Goal: Task Accomplishment & Management: Manage account settings

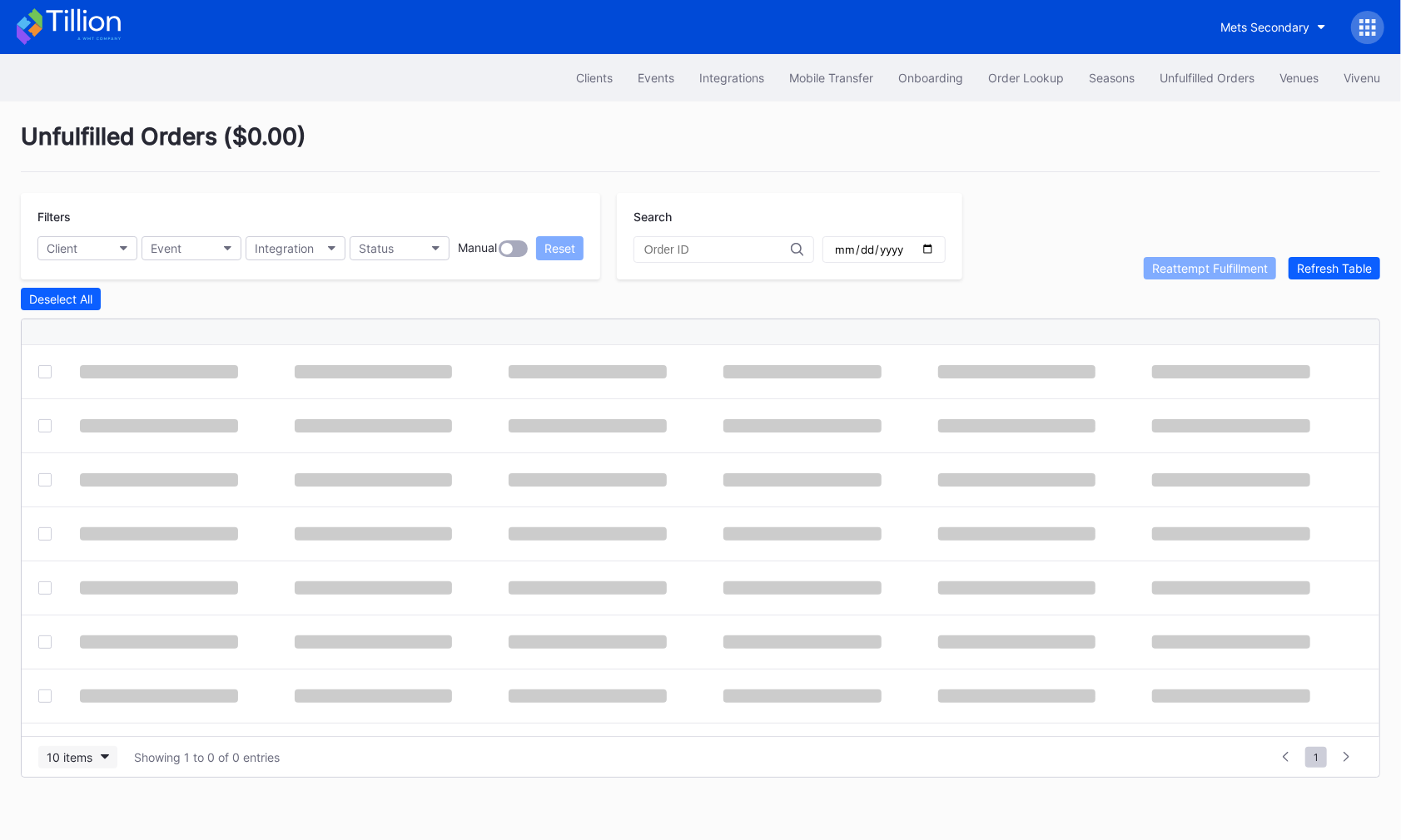
click at [84, 761] on button "10 items" at bounding box center [78, 758] width 79 height 23
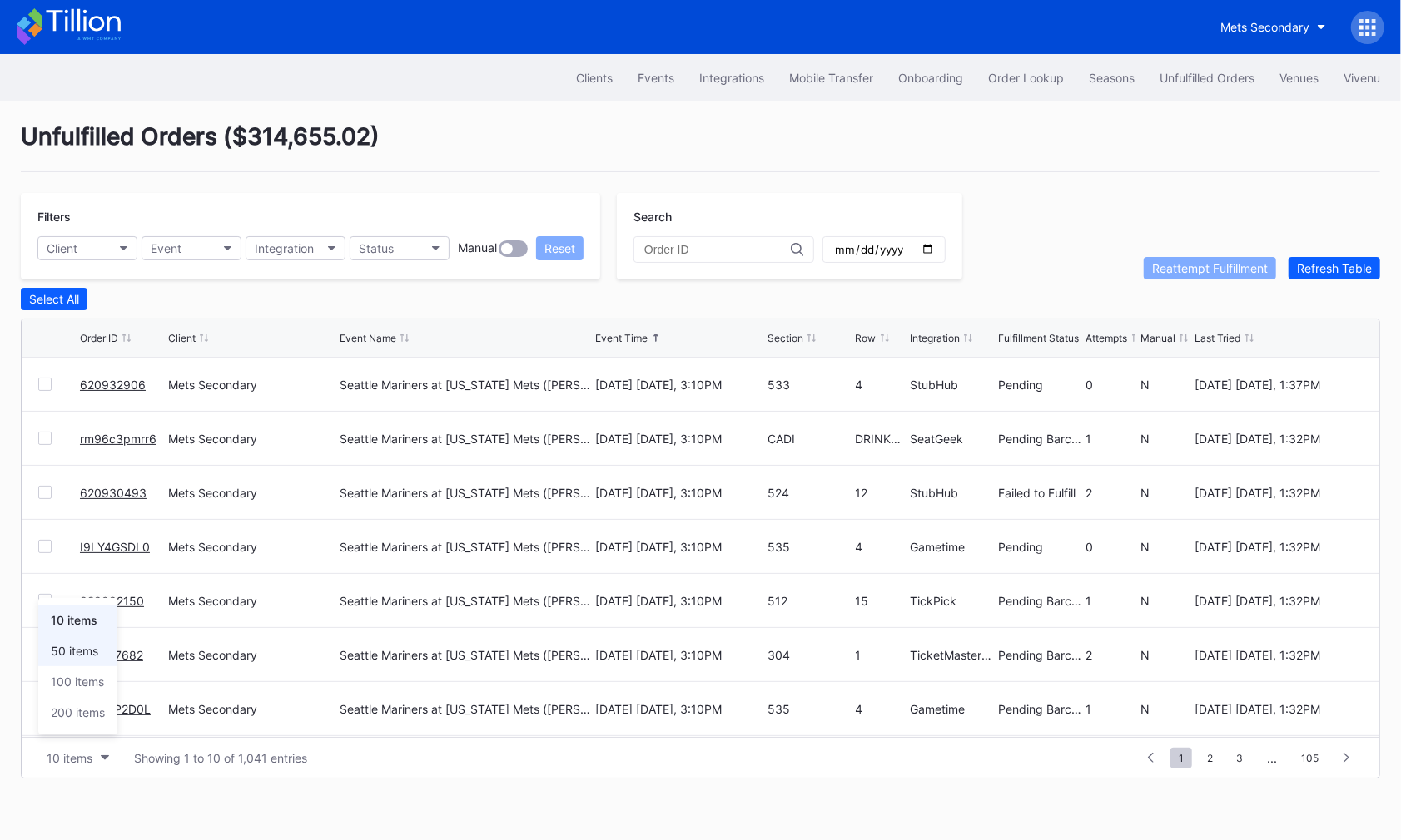
click at [82, 655] on div "50 items" at bounding box center [74, 650] width 48 height 14
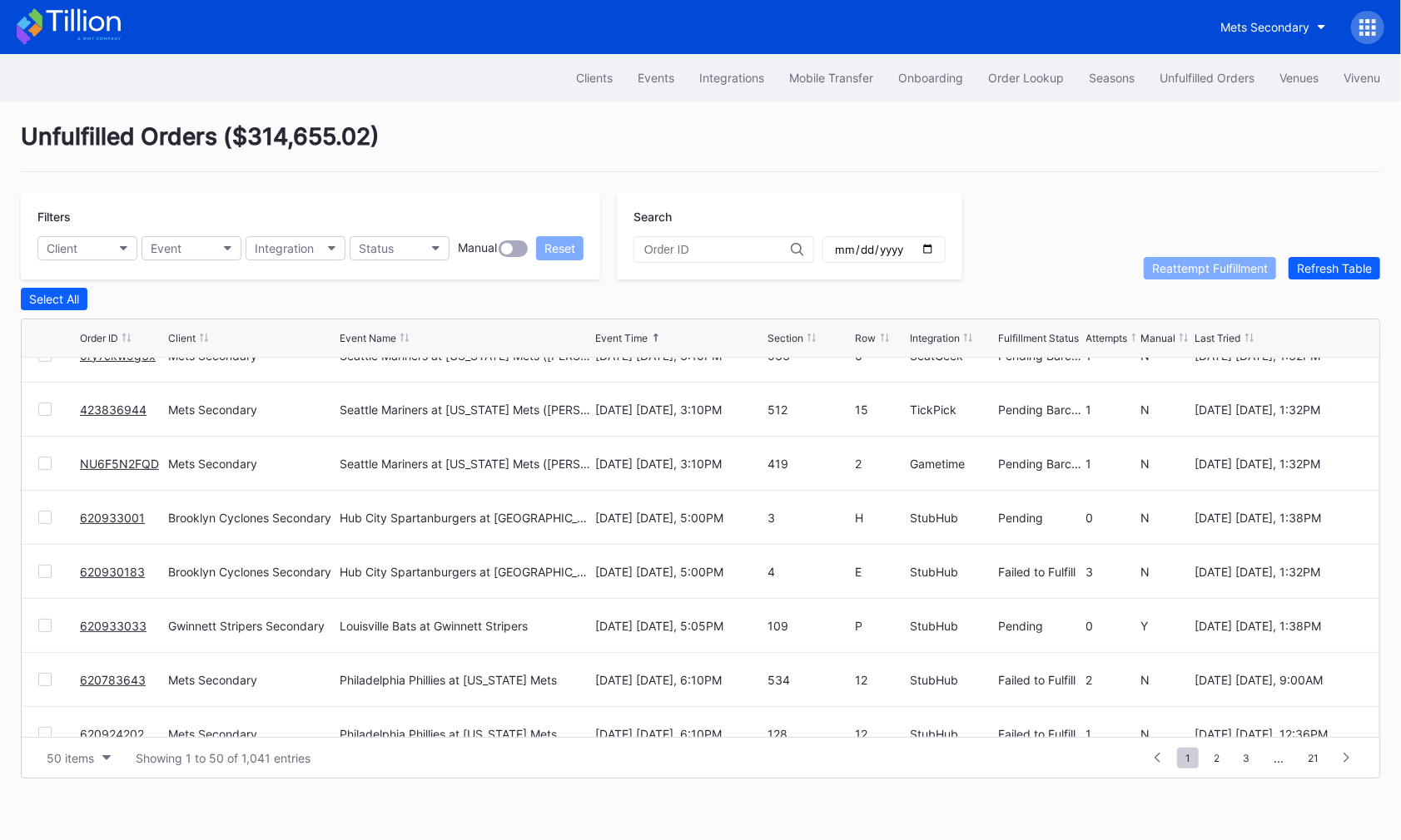
scroll to position [841, 0]
click at [92, 627] on link "620933033" at bounding box center [113, 625] width 67 height 14
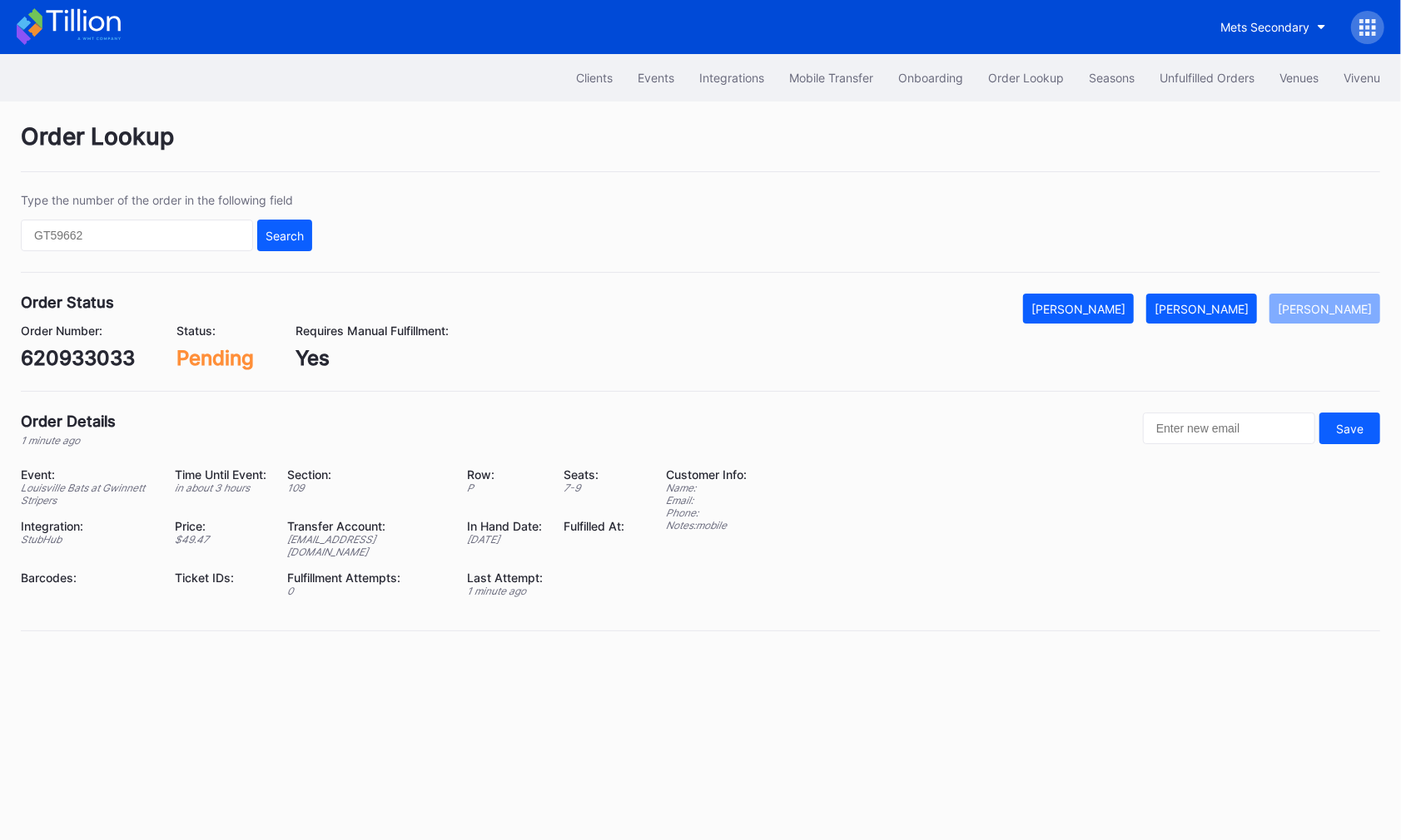
click at [98, 359] on div "620933033" at bounding box center [78, 358] width 114 height 24
copy div "620933033"
click at [1225, 308] on div "[PERSON_NAME]" at bounding box center [1201, 309] width 94 height 14
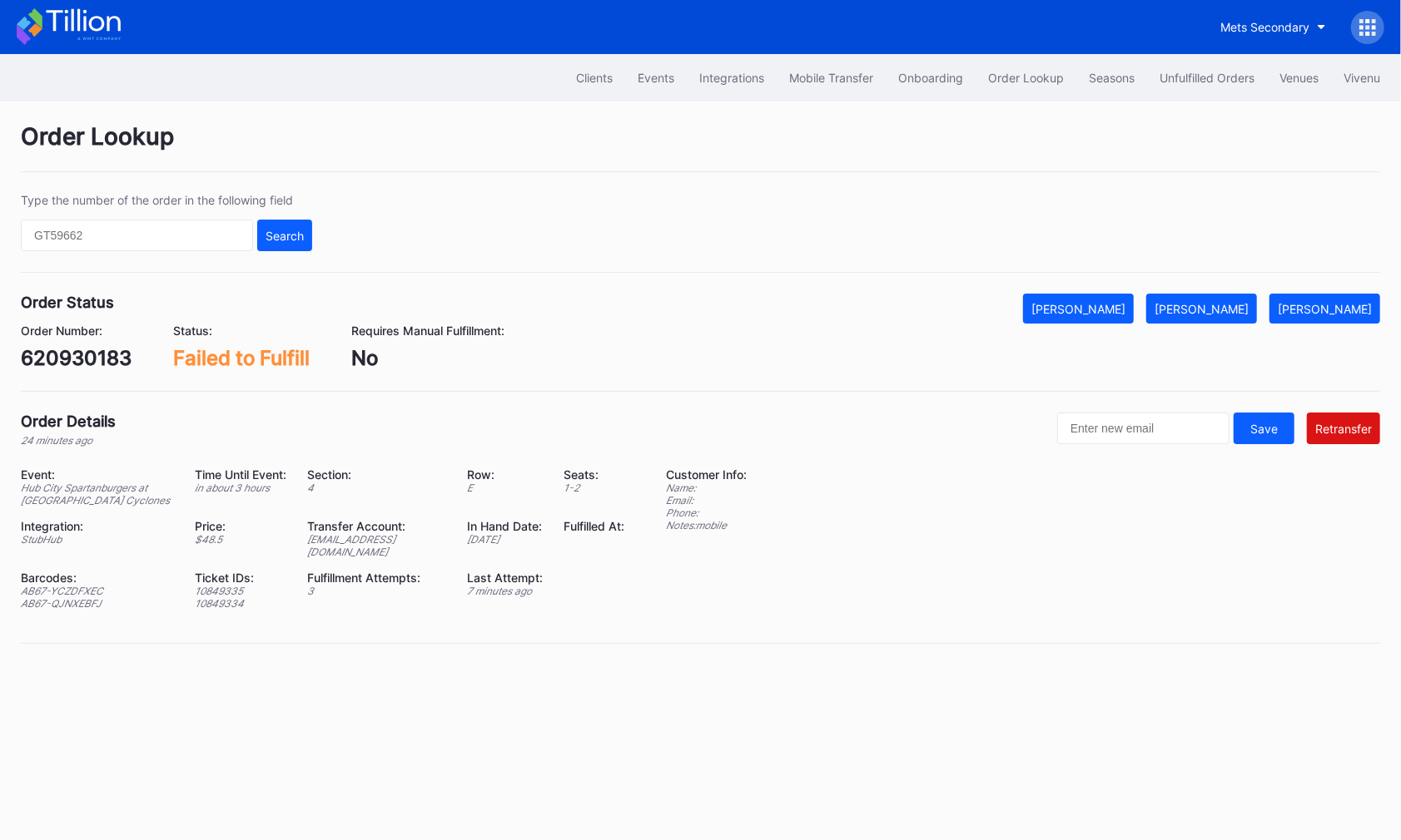
click at [85, 357] on div "620930183" at bounding box center [76, 358] width 111 height 24
copy div "620930183"
click at [1218, 305] on div "Mark Fulfilled" at bounding box center [1201, 309] width 94 height 14
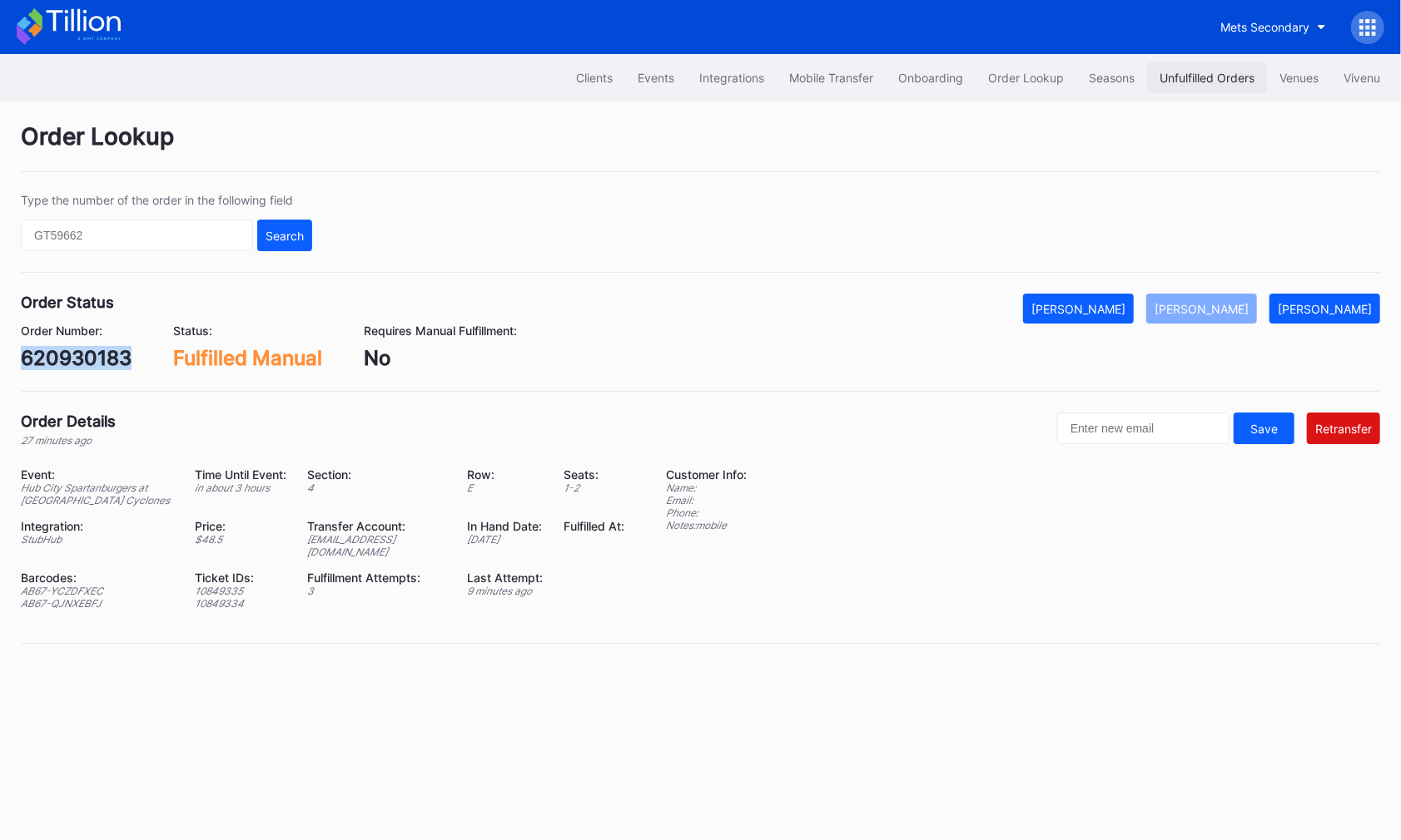
click at [1201, 70] on button "Unfulfilled Orders" at bounding box center [1207, 78] width 120 height 31
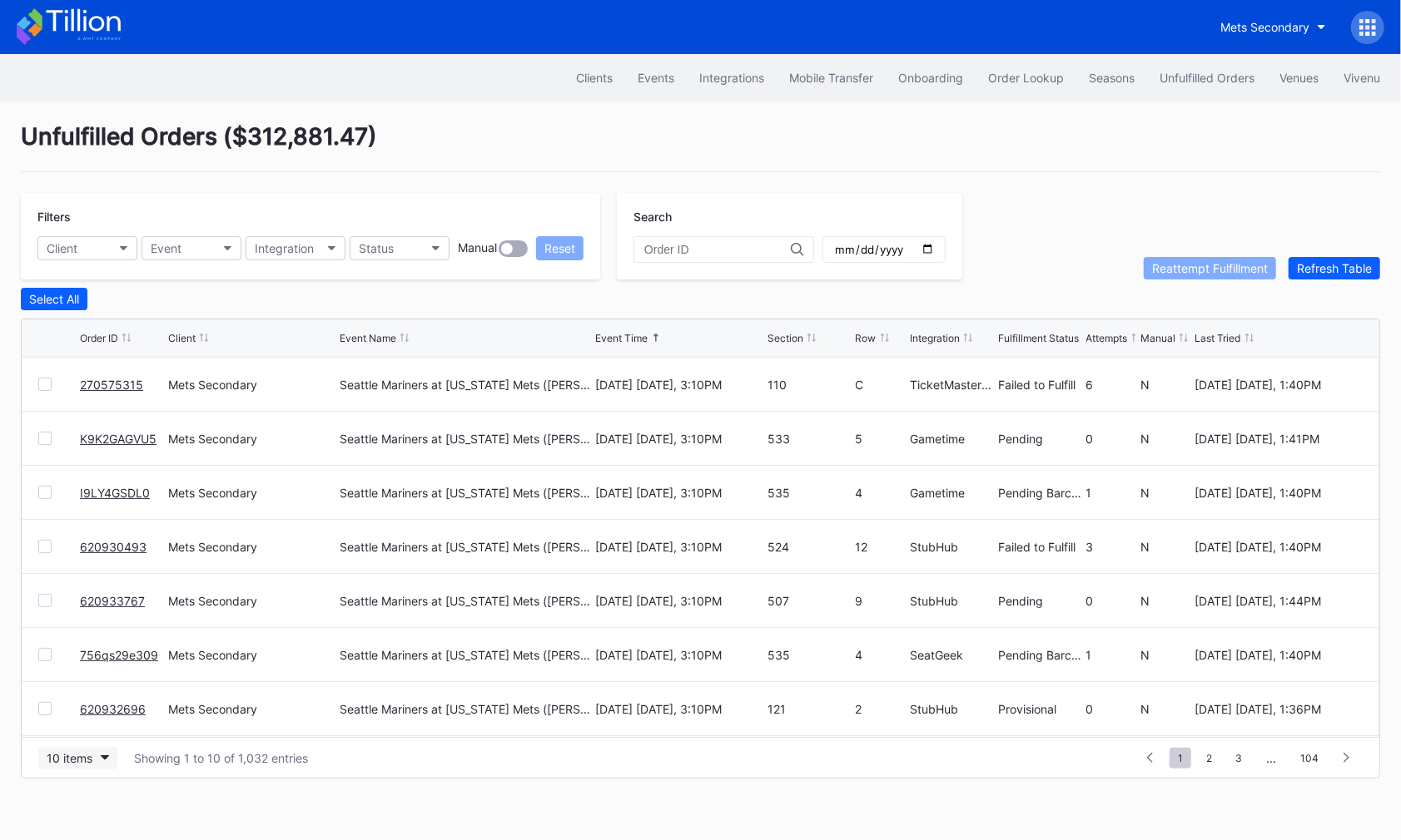
click at [77, 754] on div "10 items" at bounding box center [70, 758] width 46 height 14
click at [93, 659] on div "50 items" at bounding box center [74, 650] width 48 height 14
click at [940, 235] on div "Search" at bounding box center [789, 236] width 345 height 86
click at [112, 383] on link "270575315" at bounding box center [111, 384] width 63 height 14
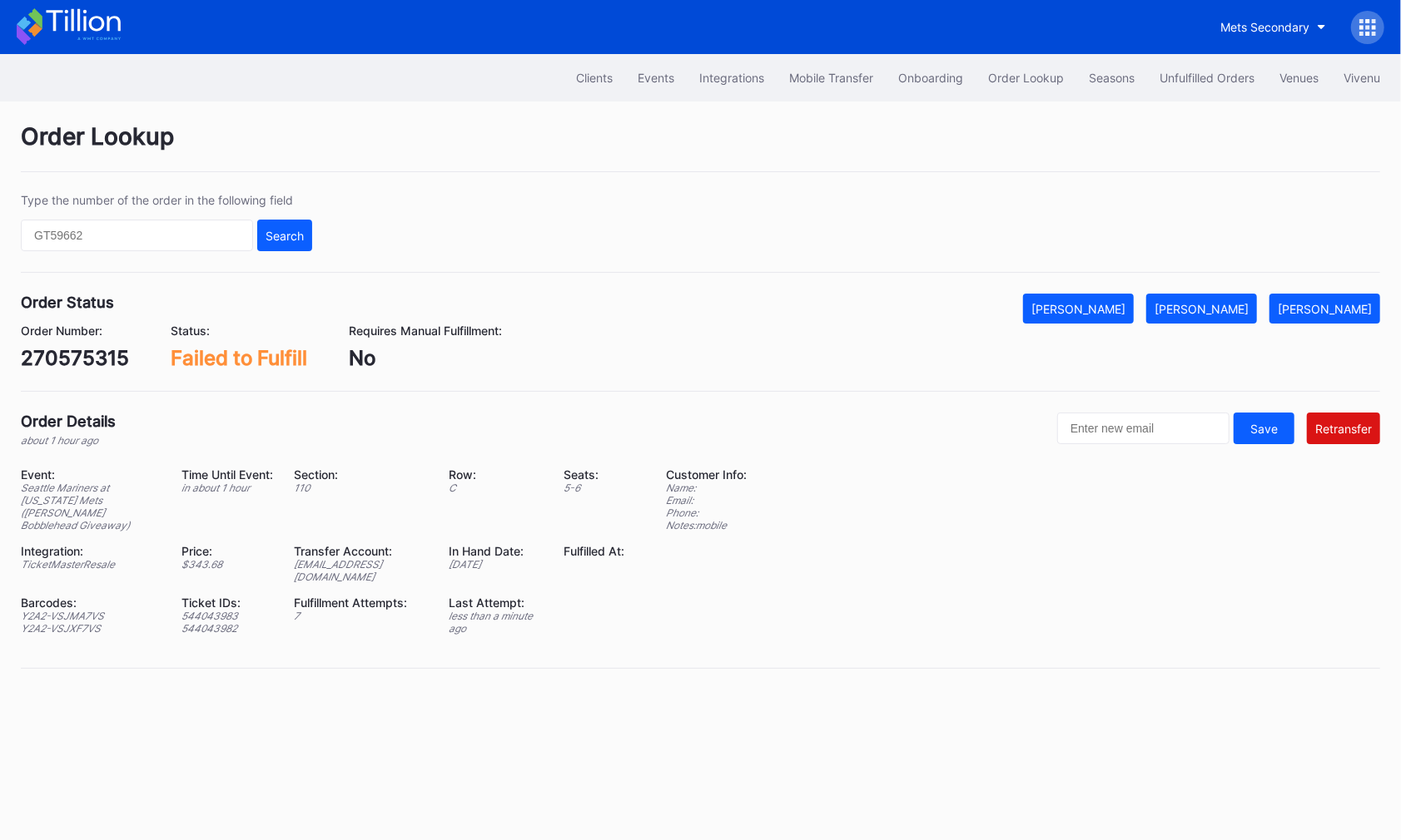
click at [381, 559] on div "[EMAIL_ADDRESS][DOMAIN_NAME]" at bounding box center [361, 571] width 134 height 25
click at [381, 559] on div "ed-8158522@eventdynamic.com" at bounding box center [361, 571] width 134 height 25
copy div "ed-8158522@eventdynamic.com"
click at [1190, 79] on div "Unfulfilled Orders" at bounding box center [1207, 77] width 95 height 14
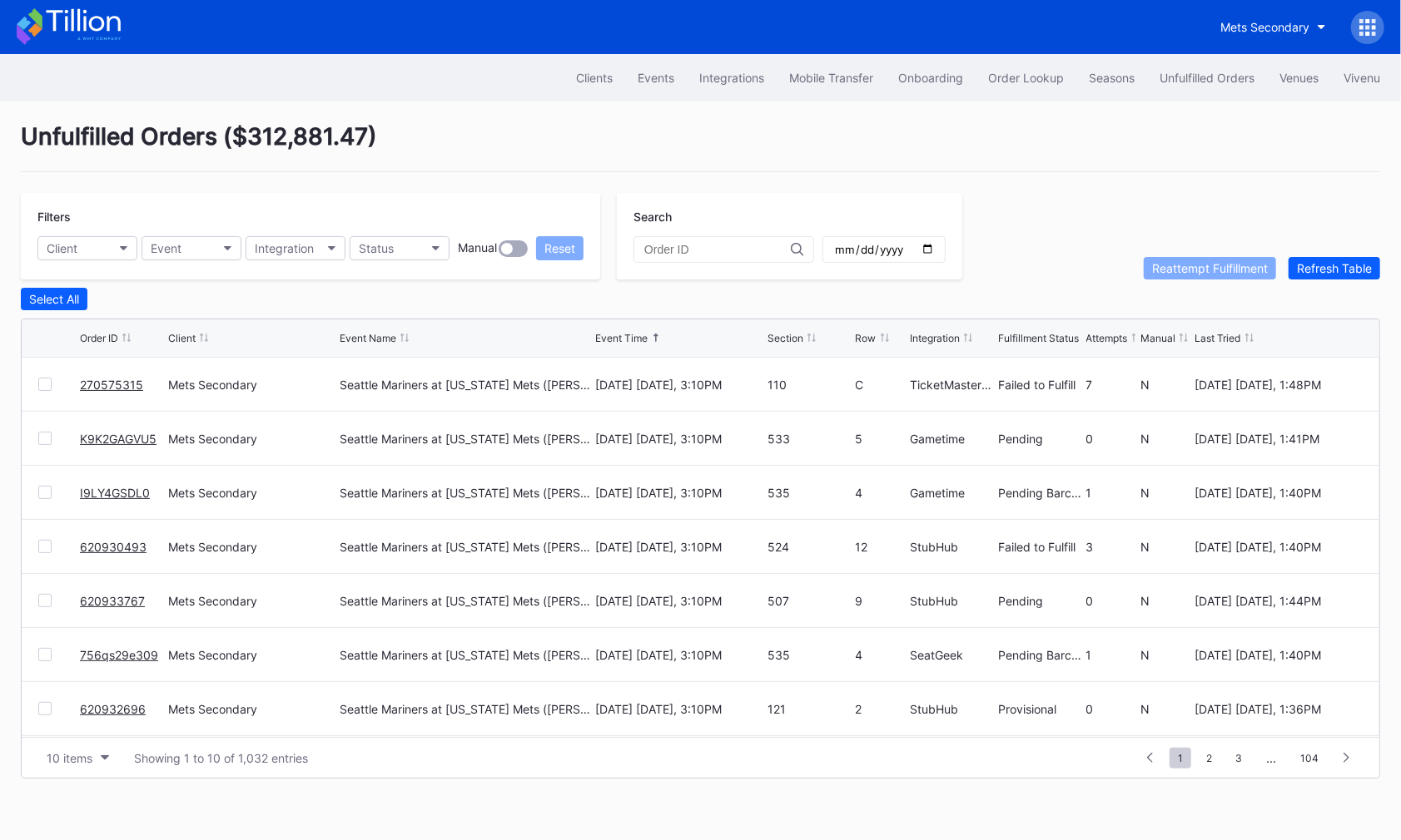
click at [95, 377] on link "270575315" at bounding box center [111, 384] width 63 height 14
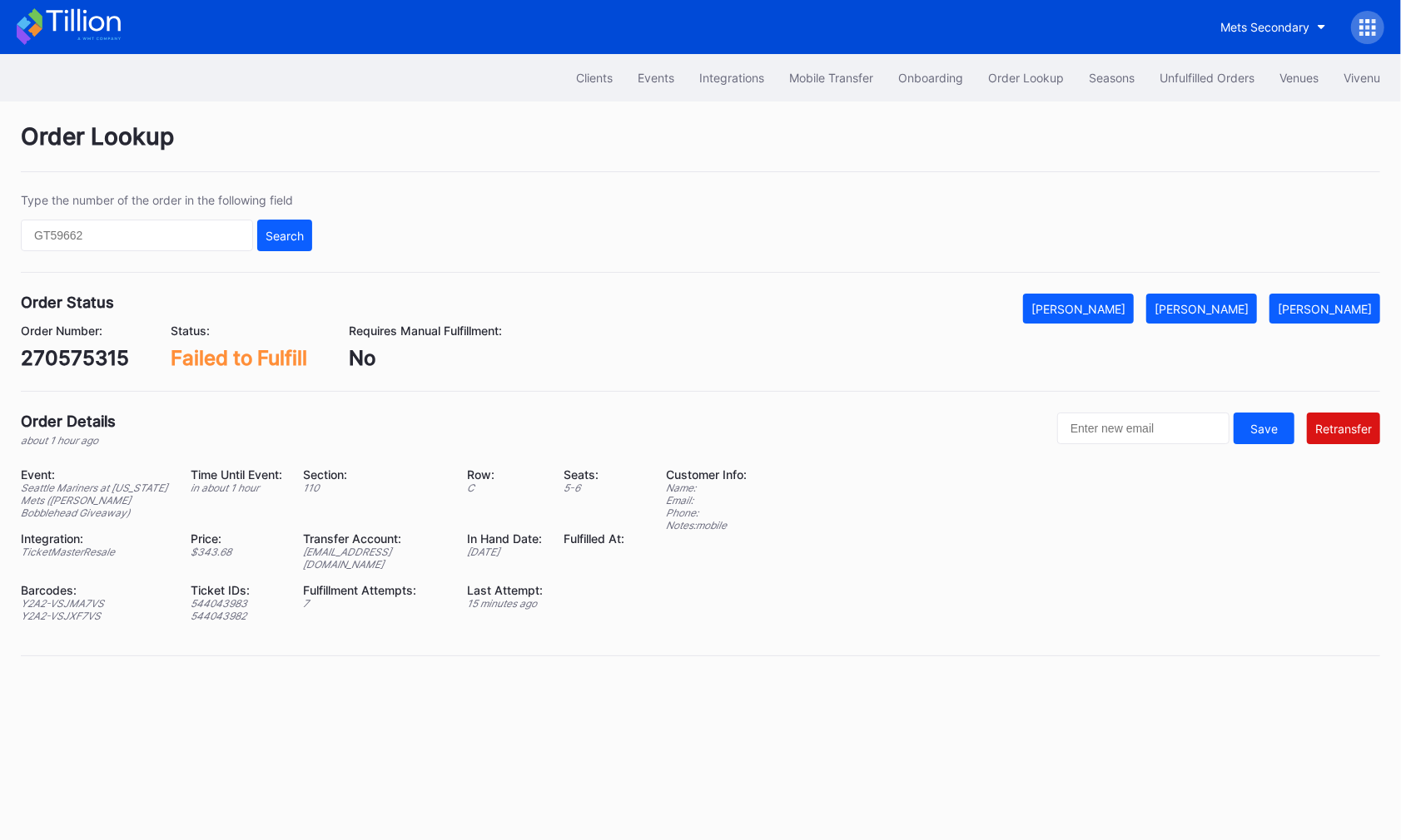
click at [377, 555] on div "Event: Seattle Mariners at New York Mets (Juan Soto Bobblehead Giveaway) Time U…" at bounding box center [333, 551] width 624 height 168
click at [386, 547] on div "ed-8158522@eventdynamic.com" at bounding box center [375, 558] width 143 height 25
copy div "ed-8158522@eventdynamic.com"
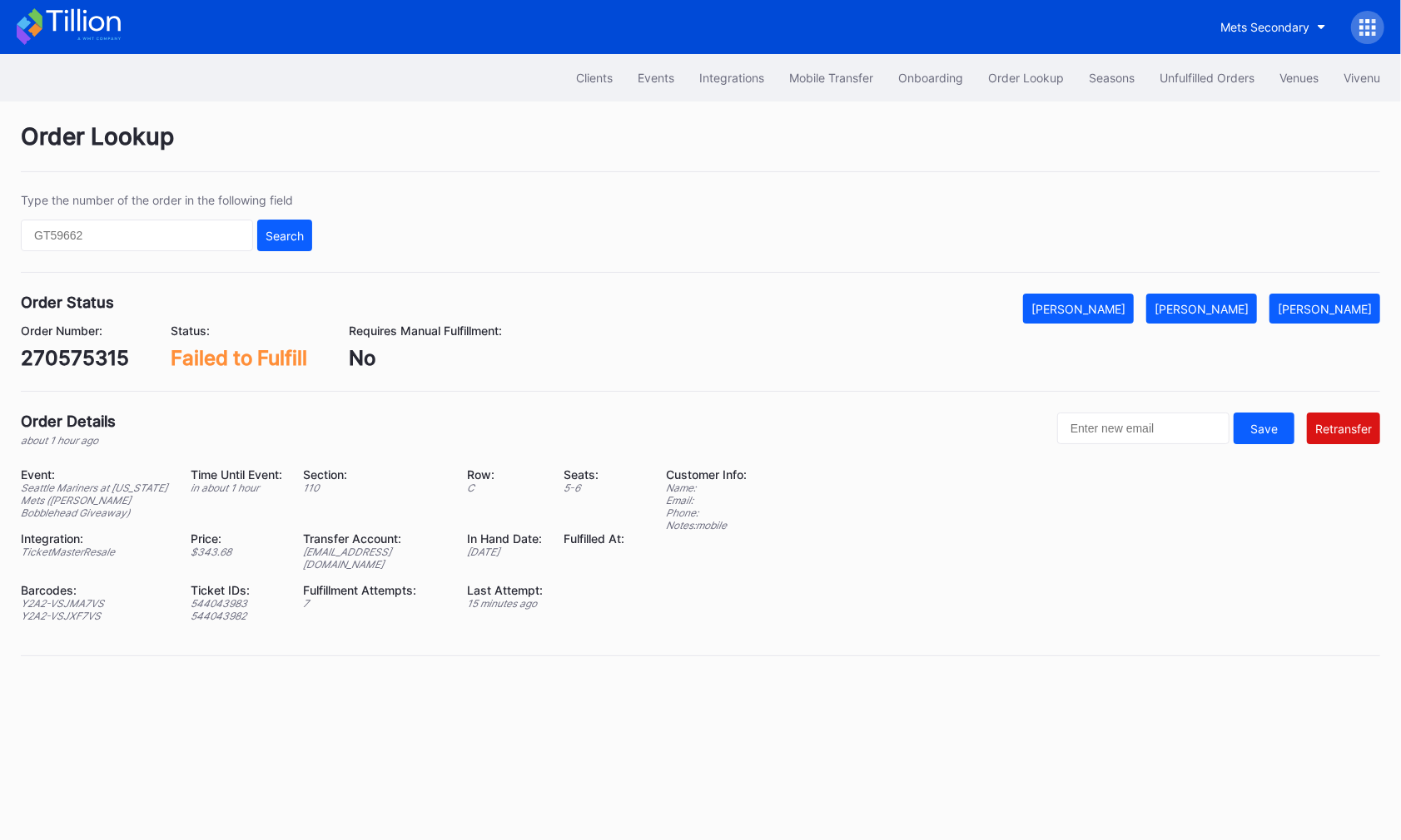
click at [52, 346] on div "270575315" at bounding box center [75, 358] width 108 height 24
copy div "270575315"
click at [370, 550] on div "ed-8158522@eventdynamic.com" at bounding box center [375, 558] width 143 height 25
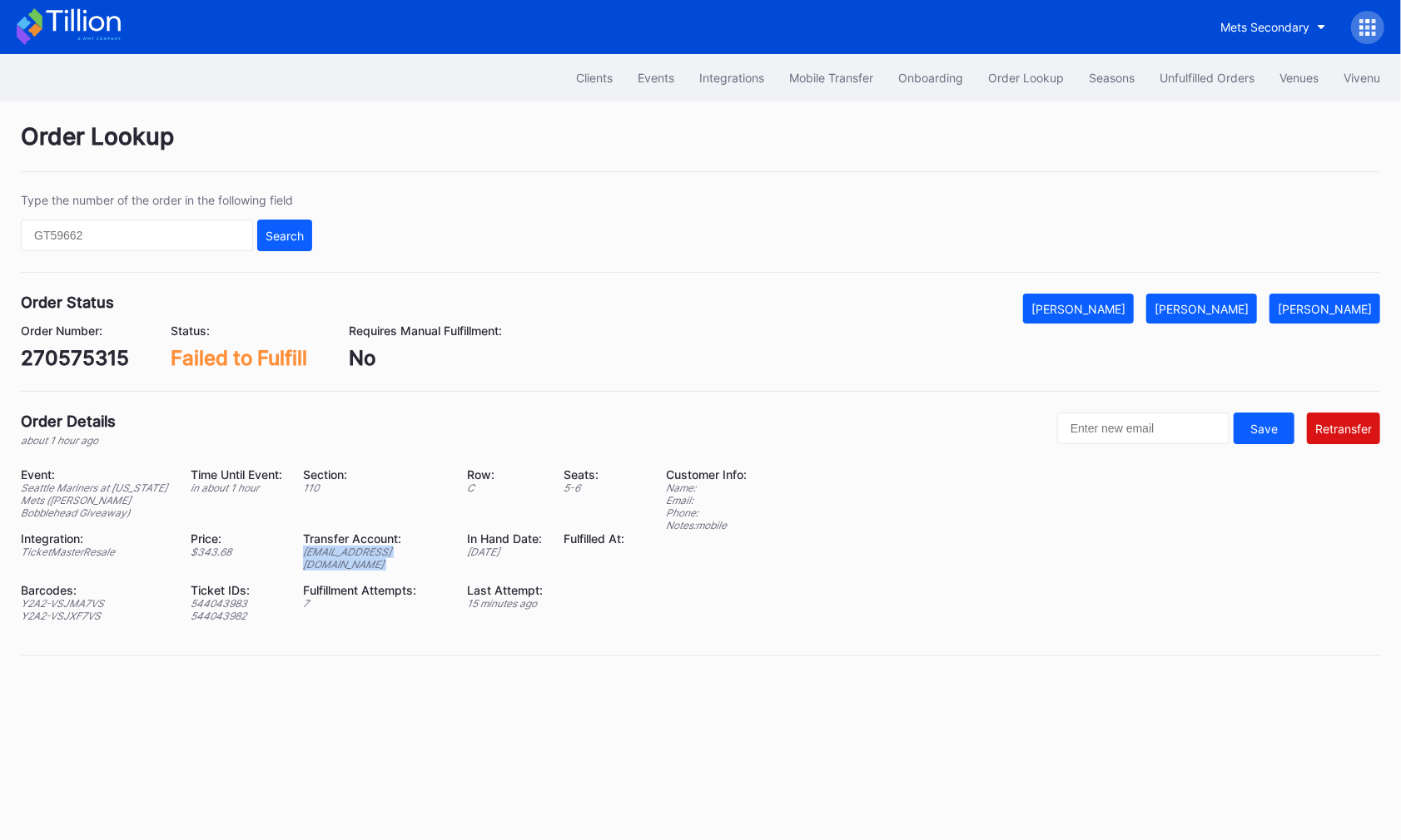
click at [370, 550] on div "ed-8158522@eventdynamic.com" at bounding box center [375, 558] width 143 height 25
copy div "ed-8158522@eventdynamic.com"
click at [657, 82] on div "Events" at bounding box center [656, 77] width 37 height 14
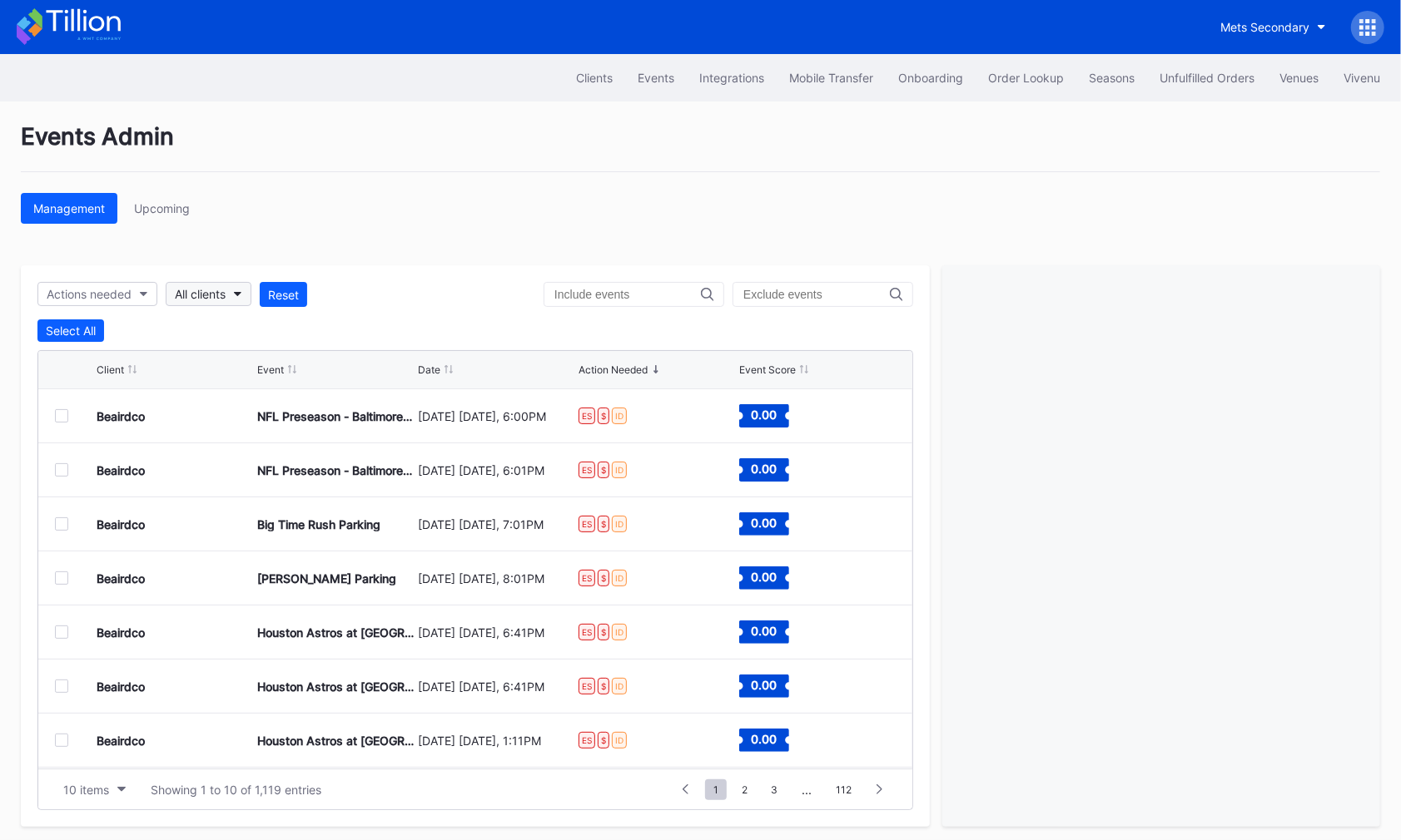
click at [210, 290] on div "All clients" at bounding box center [200, 293] width 50 height 14
type input "76"
click at [224, 363] on div "Philadelphia 76ers Secondary" at bounding box center [259, 366] width 162 height 14
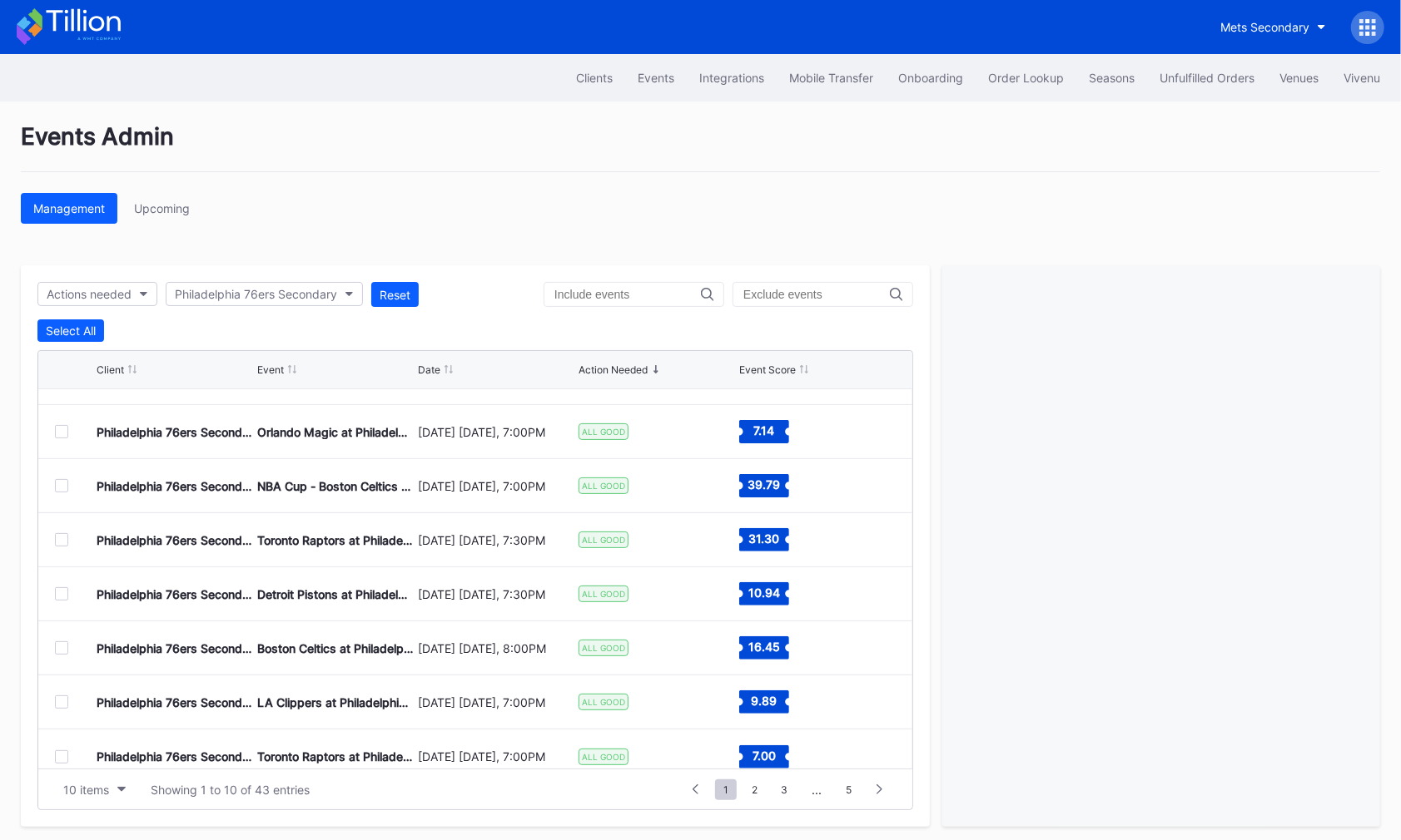
scroll to position [160, 0]
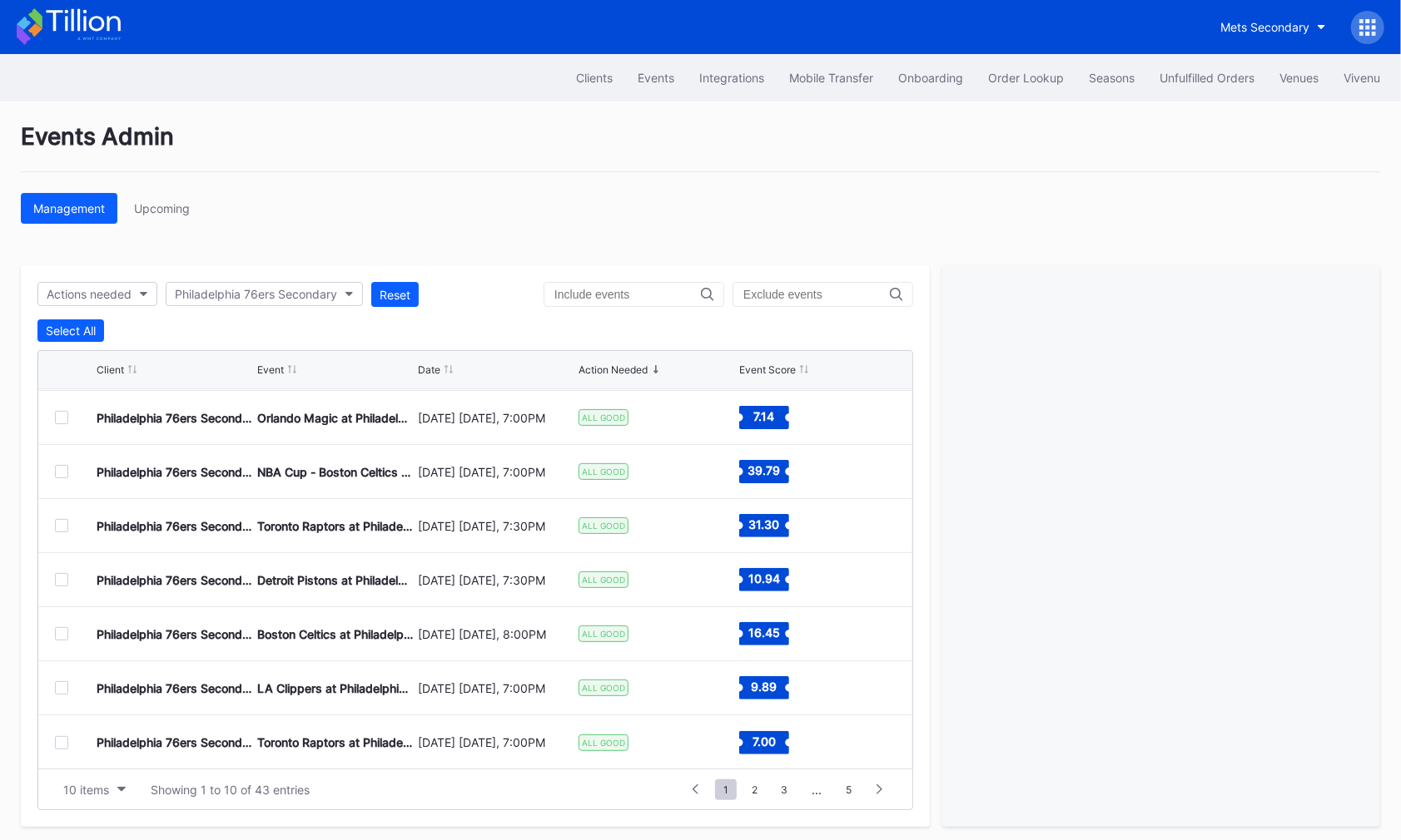
click at [52, 524] on div "Philadelphia 76ers Secondary Toronto Raptors at Philadelphia 76ers November 8 S…" at bounding box center [476, 526] width 874 height 54
click at [62, 522] on div at bounding box center [61, 526] width 14 height 14
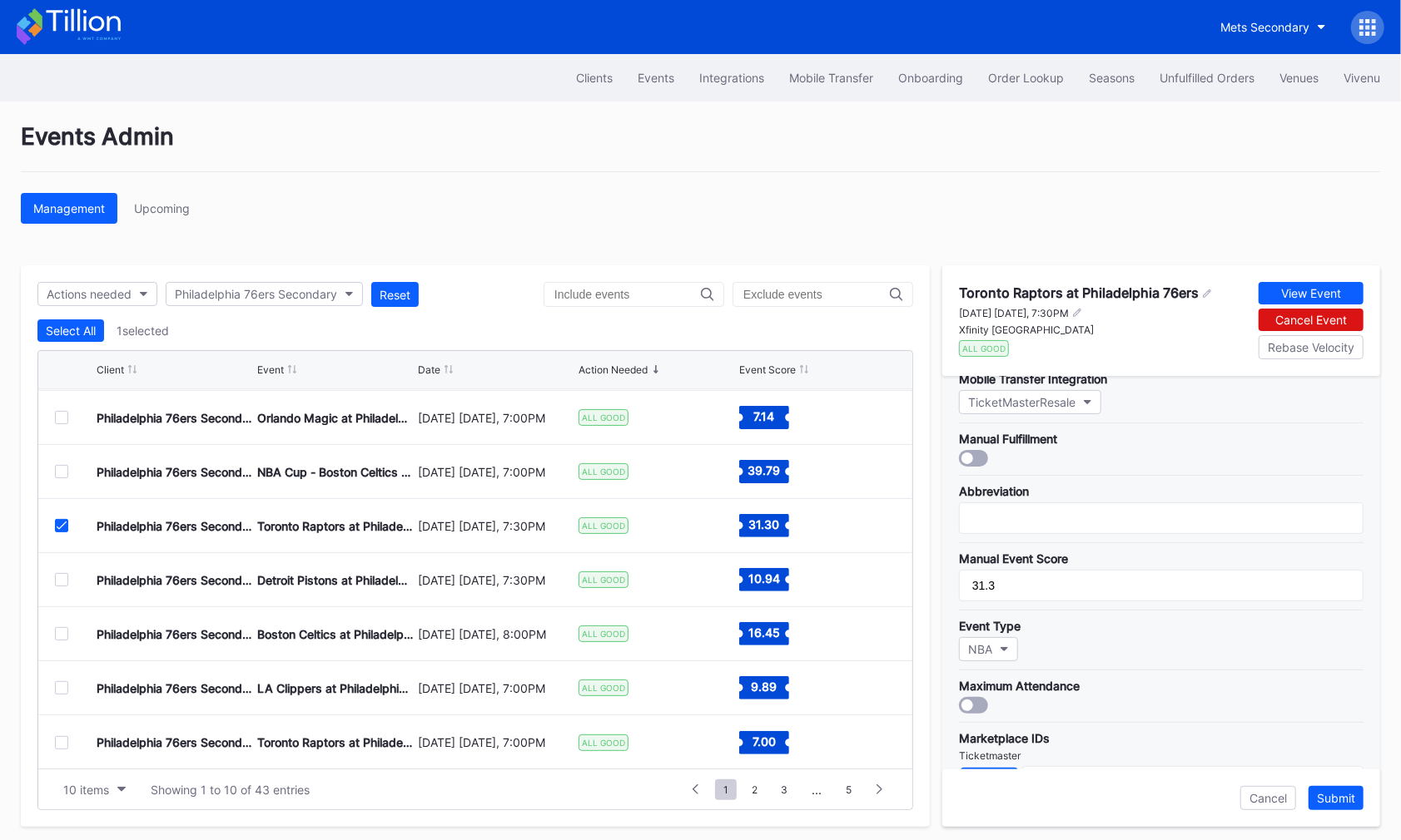
scroll to position [470, 0]
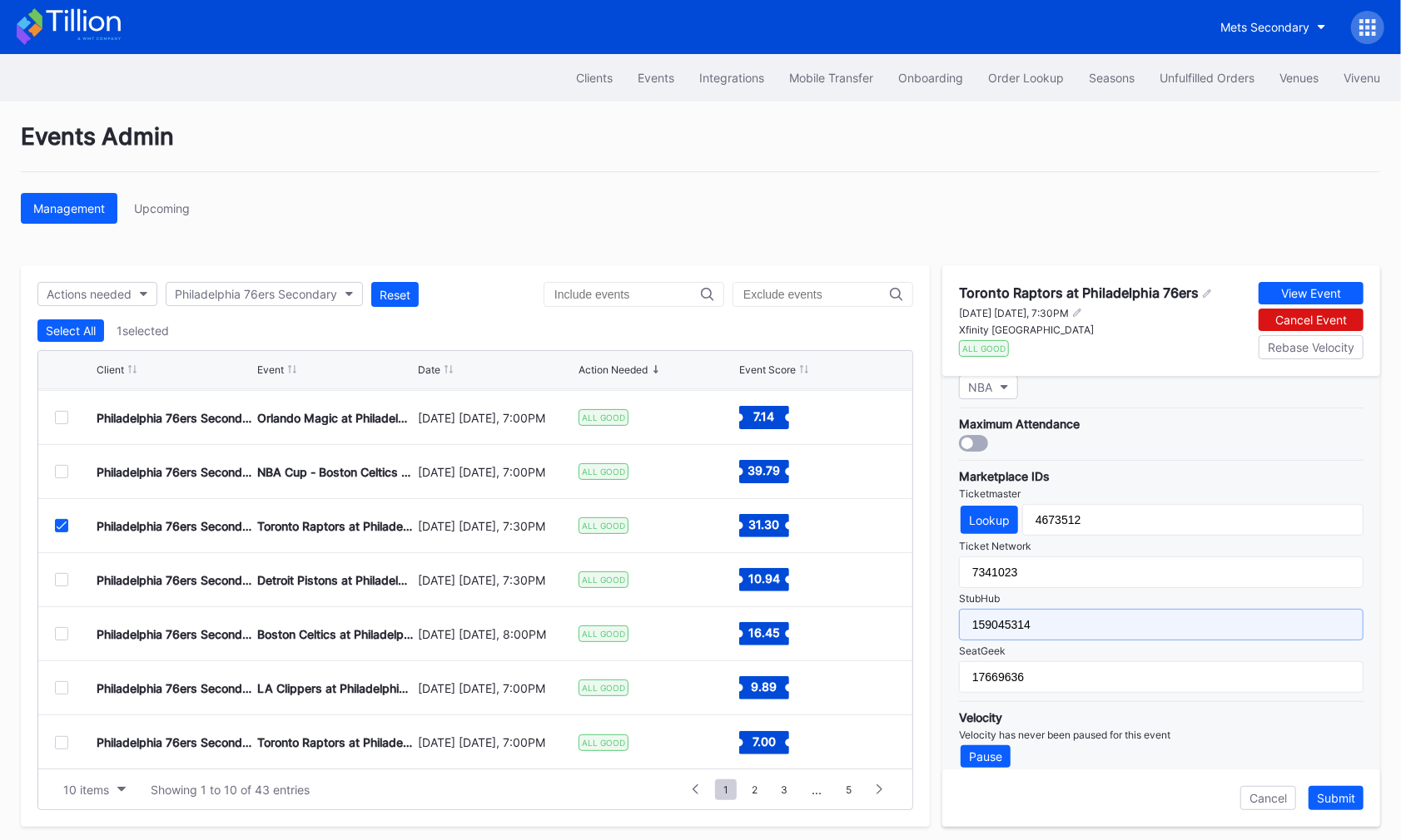
click at [1083, 609] on input "159045314" at bounding box center [1160, 625] width 404 height 32
paste input "46"
type input "159045346"
click at [1346, 793] on div "Submit" at bounding box center [1336, 798] width 38 height 14
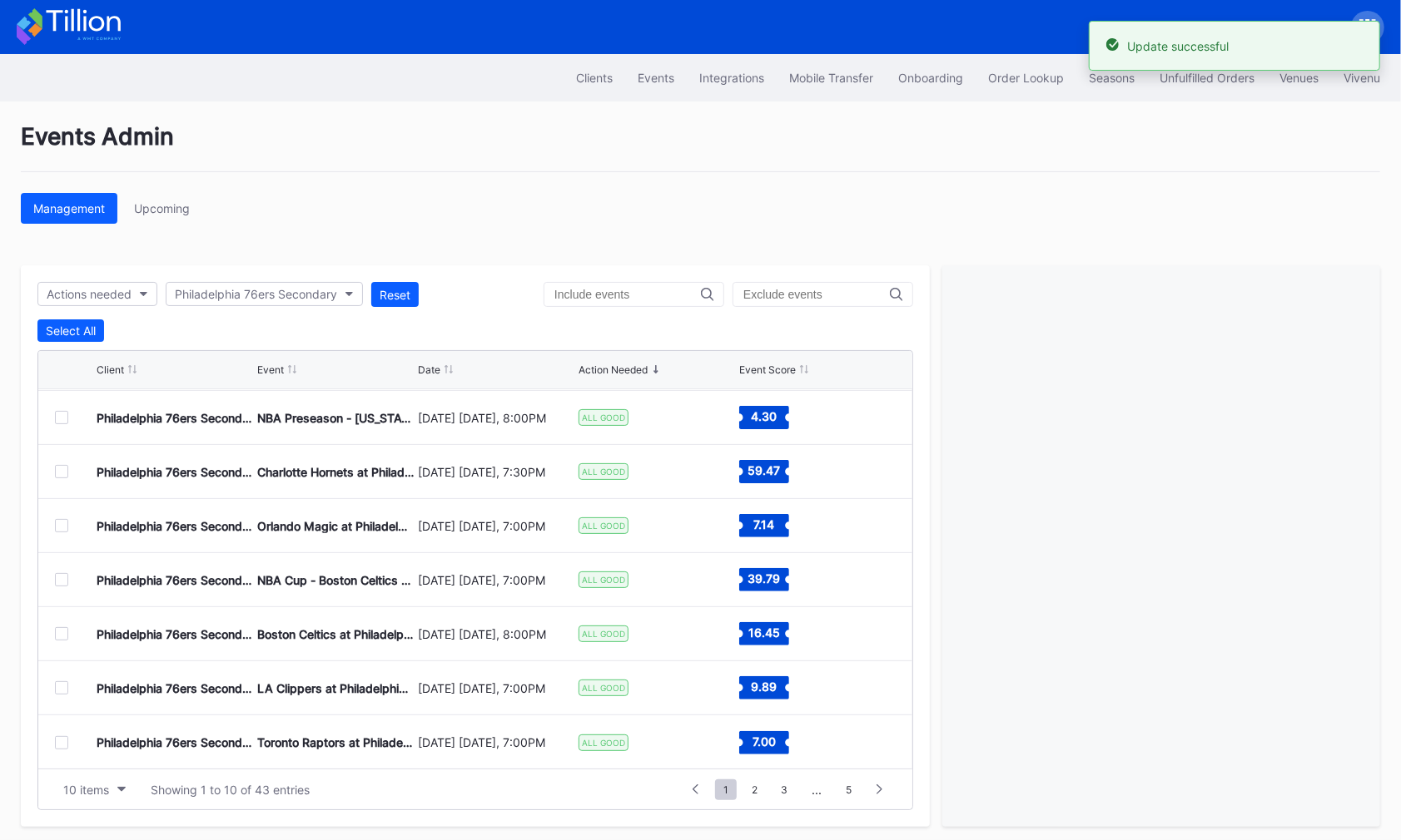
scroll to position [0, 0]
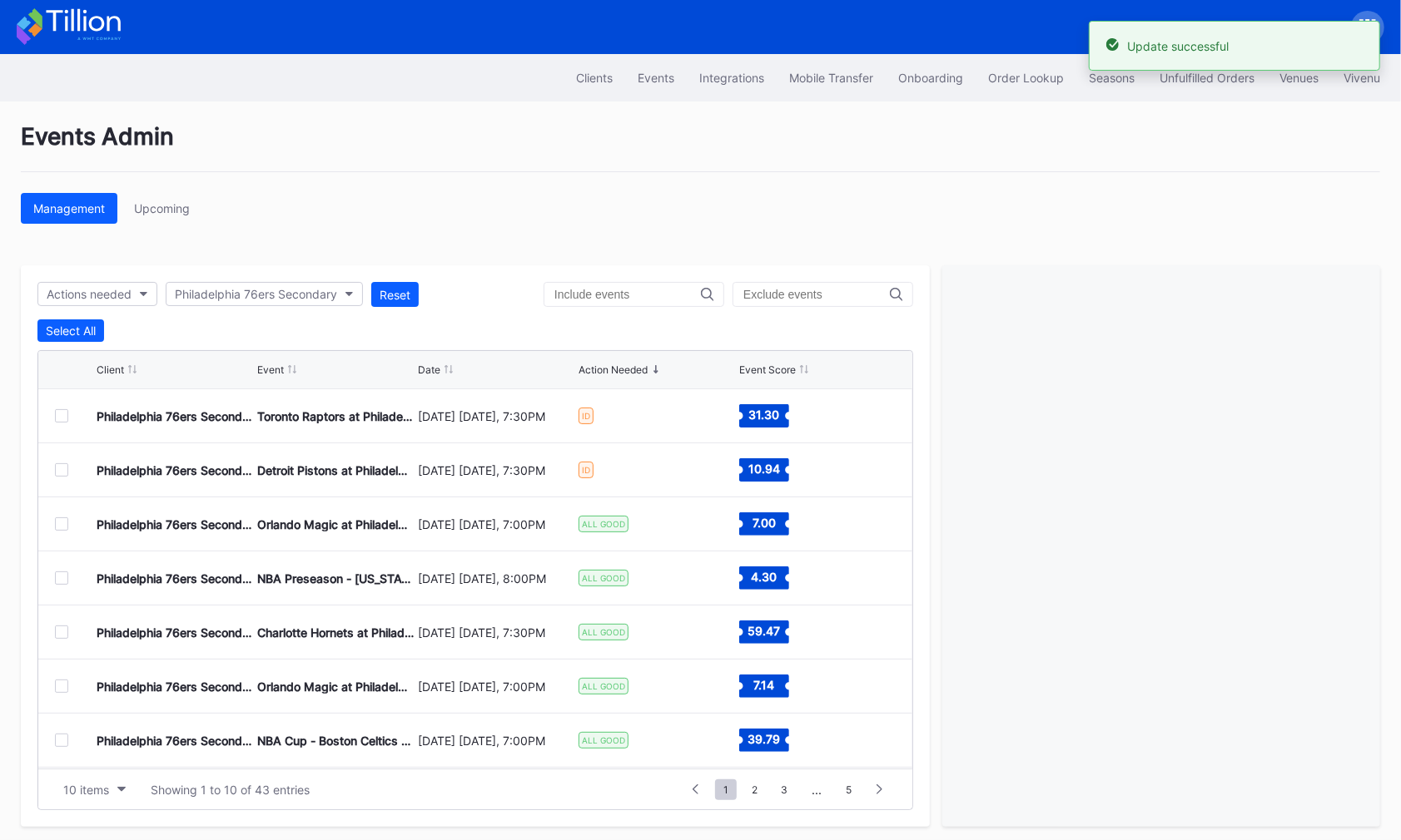
click at [59, 467] on div at bounding box center [61, 470] width 14 height 14
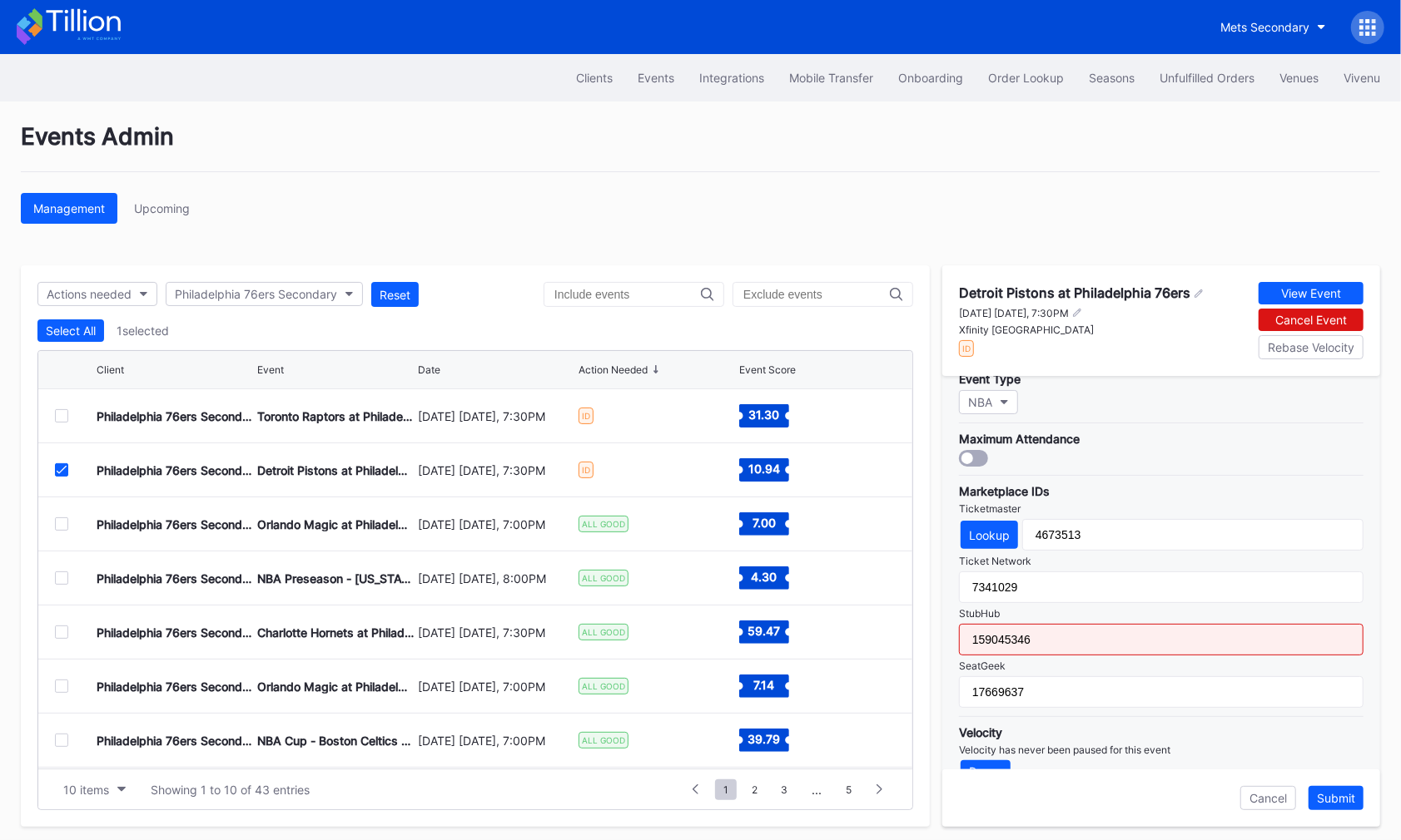
scroll to position [470, 0]
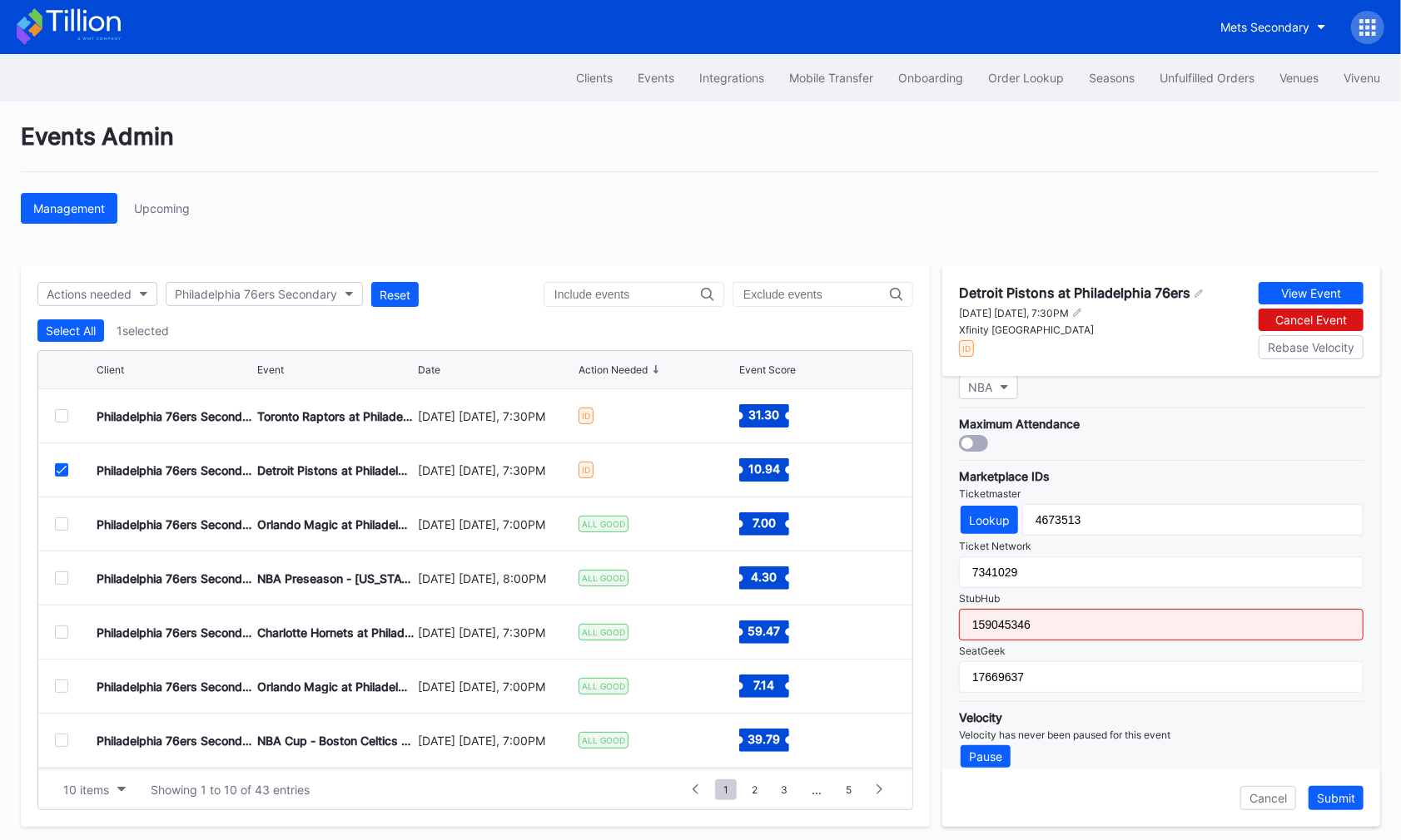
click at [1123, 609] on input "159045346" at bounding box center [1160, 625] width 404 height 32
paste input "14"
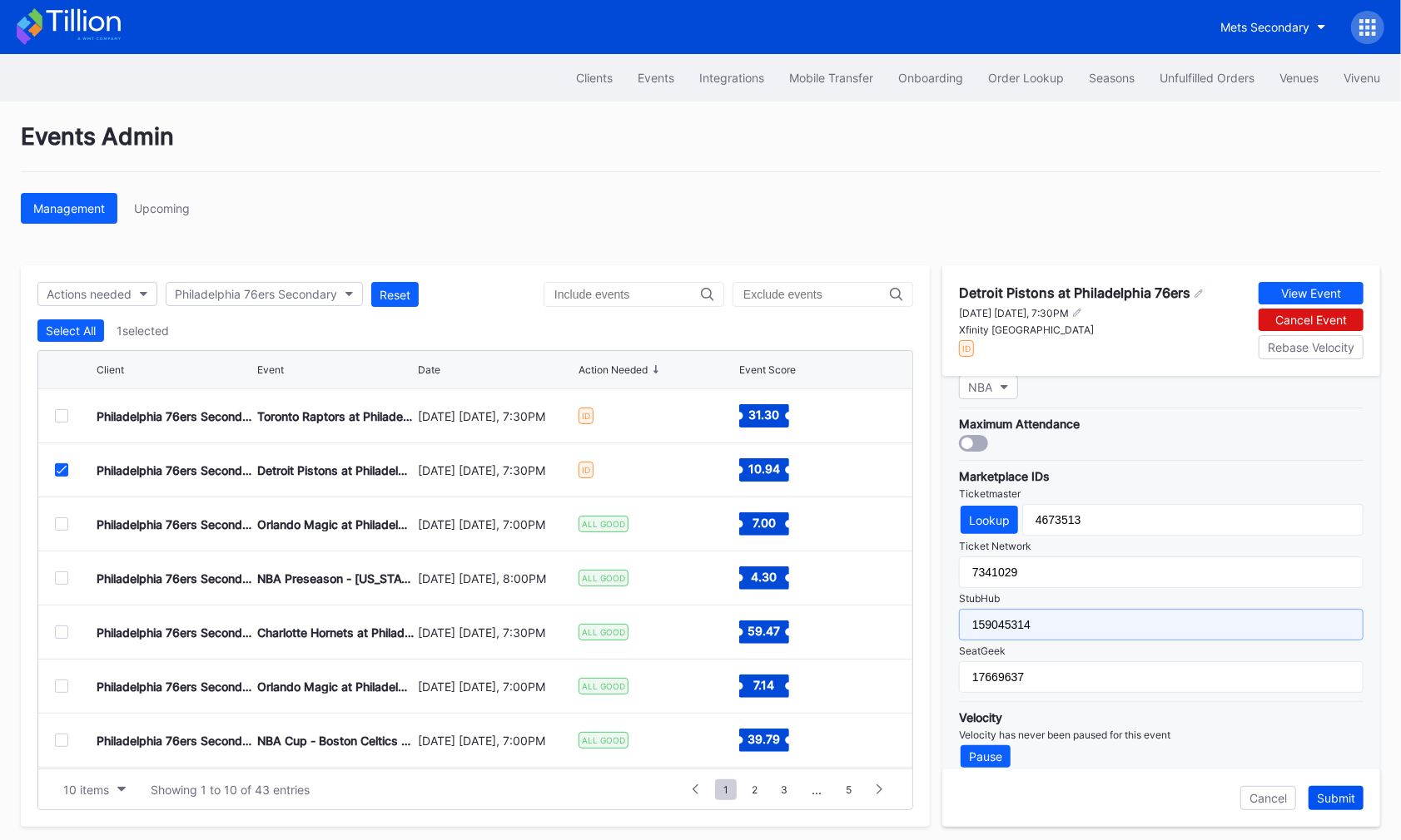
type input "159045314"
click at [1341, 793] on div "Submit" at bounding box center [1336, 798] width 38 height 14
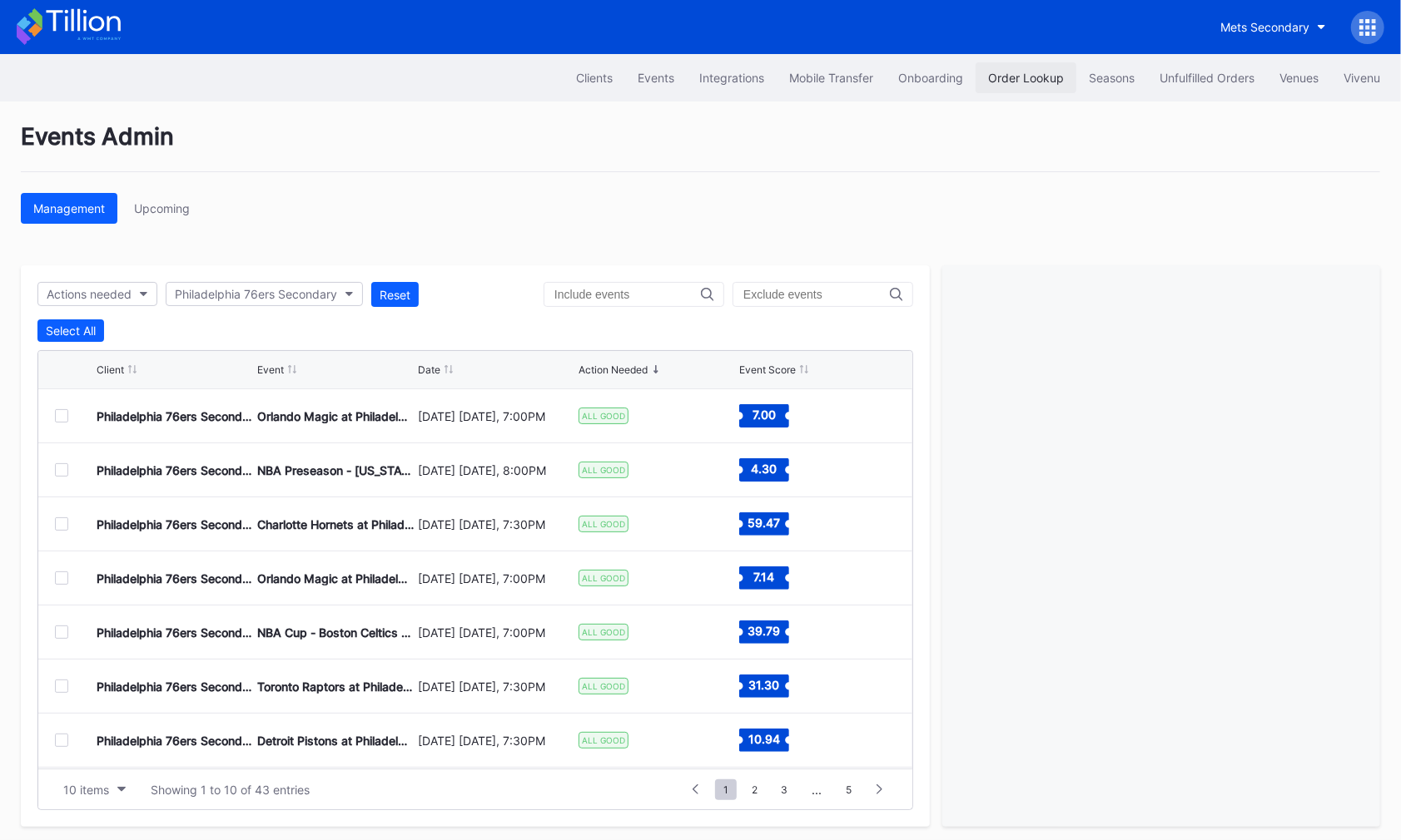
click at [1038, 76] on div "Order Lookup" at bounding box center [1025, 77] width 76 height 14
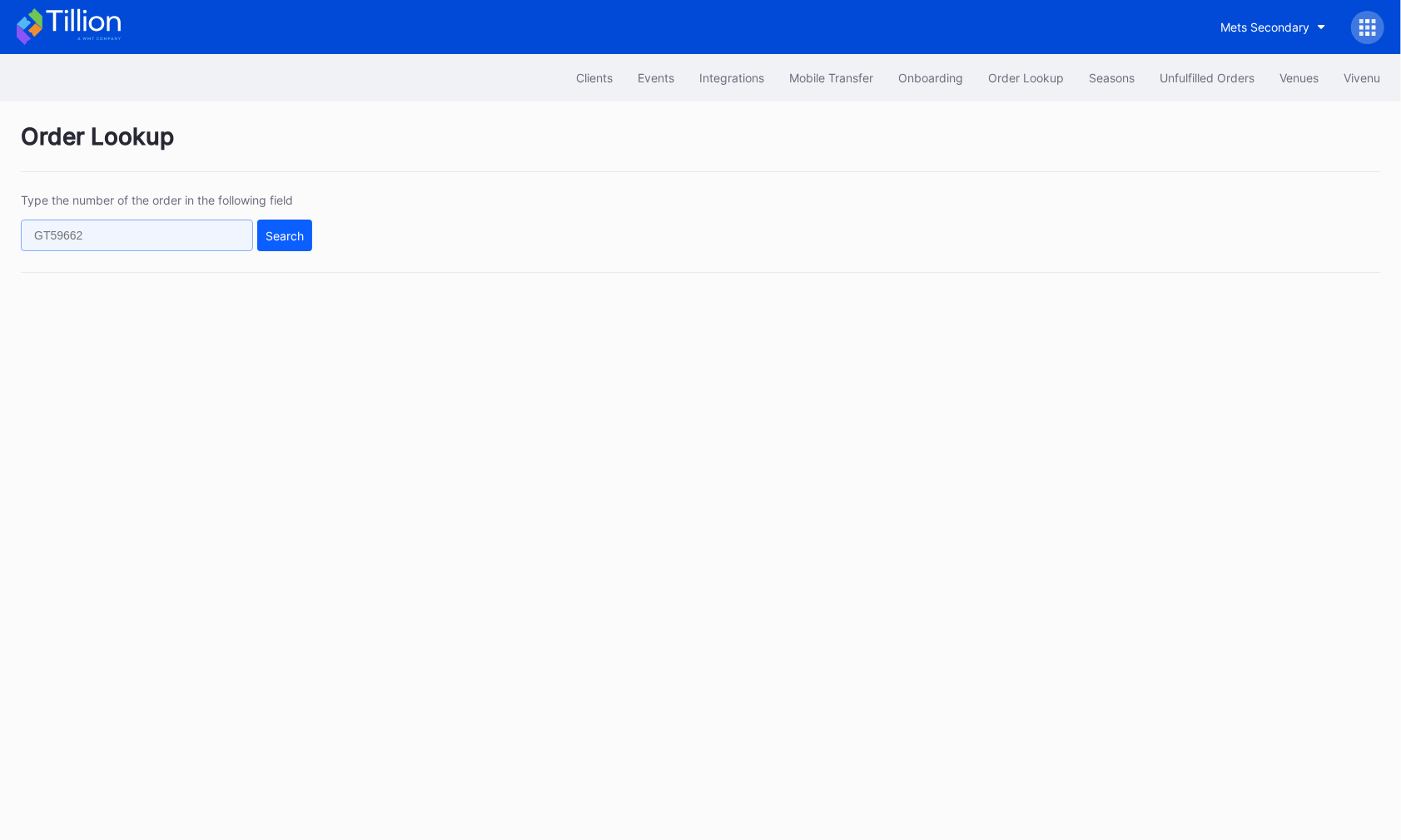
click at [227, 233] on input "text" at bounding box center [137, 235] width 232 height 32
paste input "620743648"
click at [292, 233] on div "Search" at bounding box center [285, 235] width 38 height 14
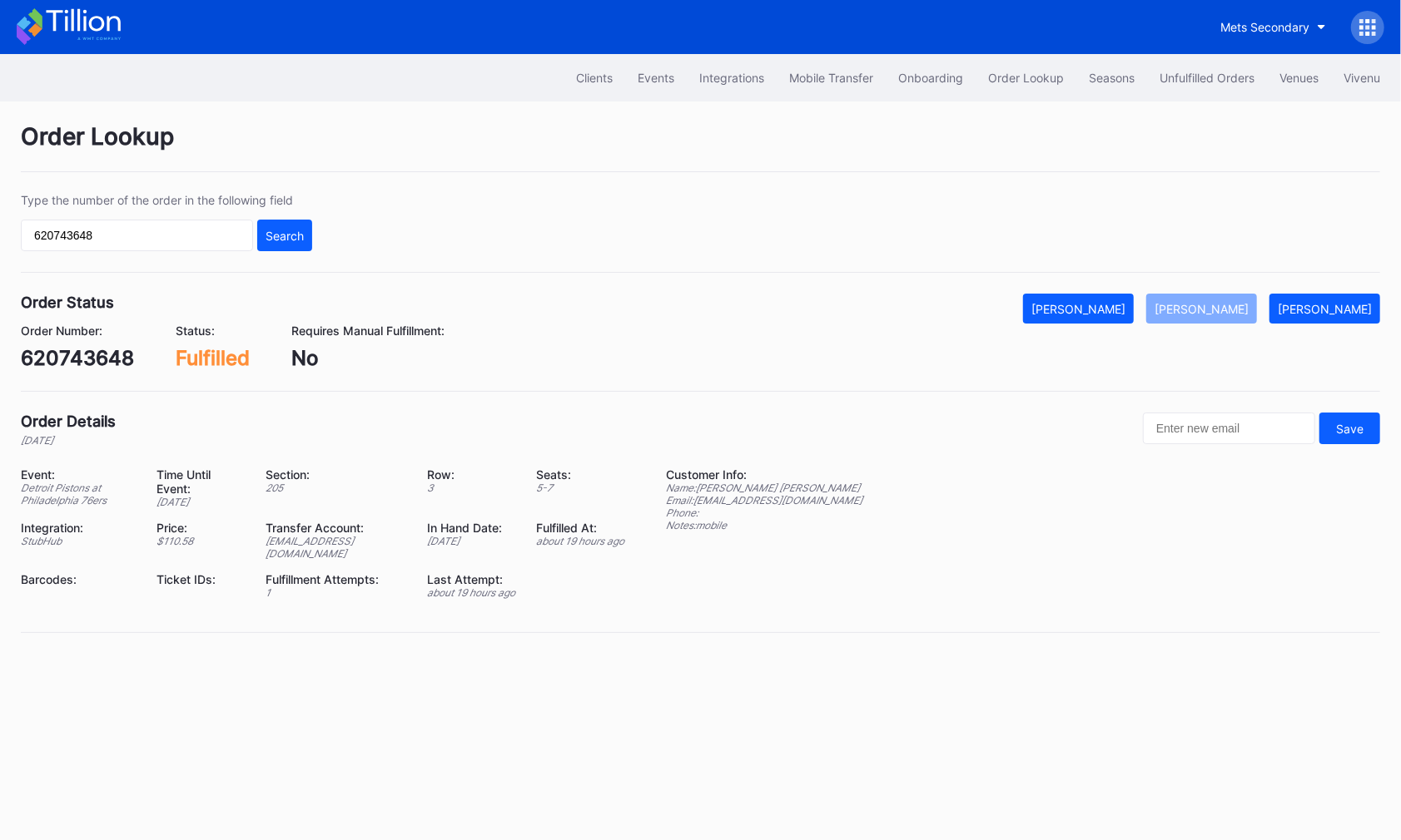
click at [91, 367] on div "620743648" at bounding box center [78, 358] width 114 height 24
copy div "620743648"
click at [204, 225] on input "620743648" at bounding box center [137, 235] width 232 height 32
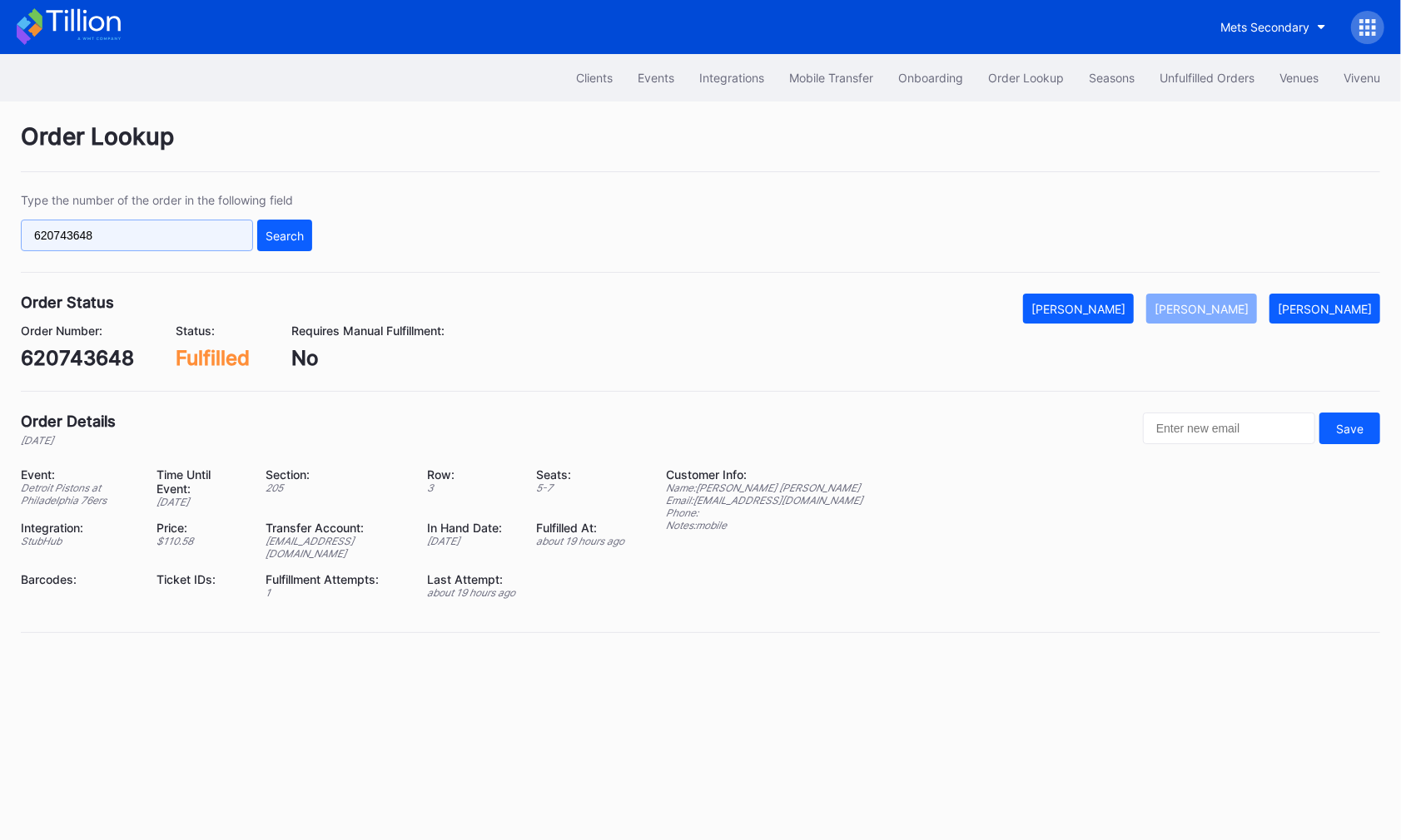
paste input "932699"
type input "620932699"
click at [279, 237] on div "Search" at bounding box center [285, 235] width 38 height 14
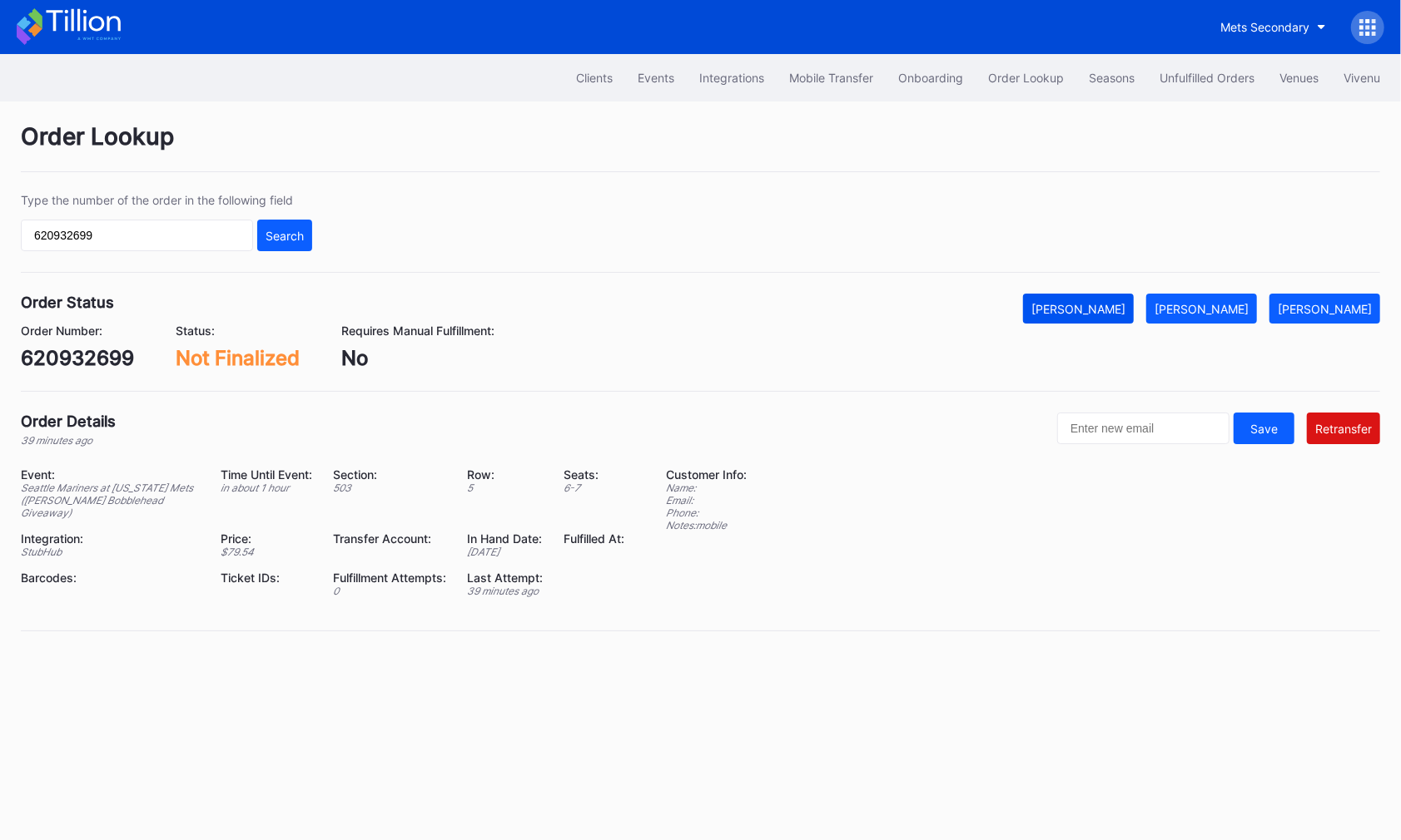
click at [1121, 313] on button "Mark Cancelled" at bounding box center [1078, 309] width 111 height 30
click at [1210, 72] on div "Unfulfilled Orders" at bounding box center [1207, 77] width 95 height 14
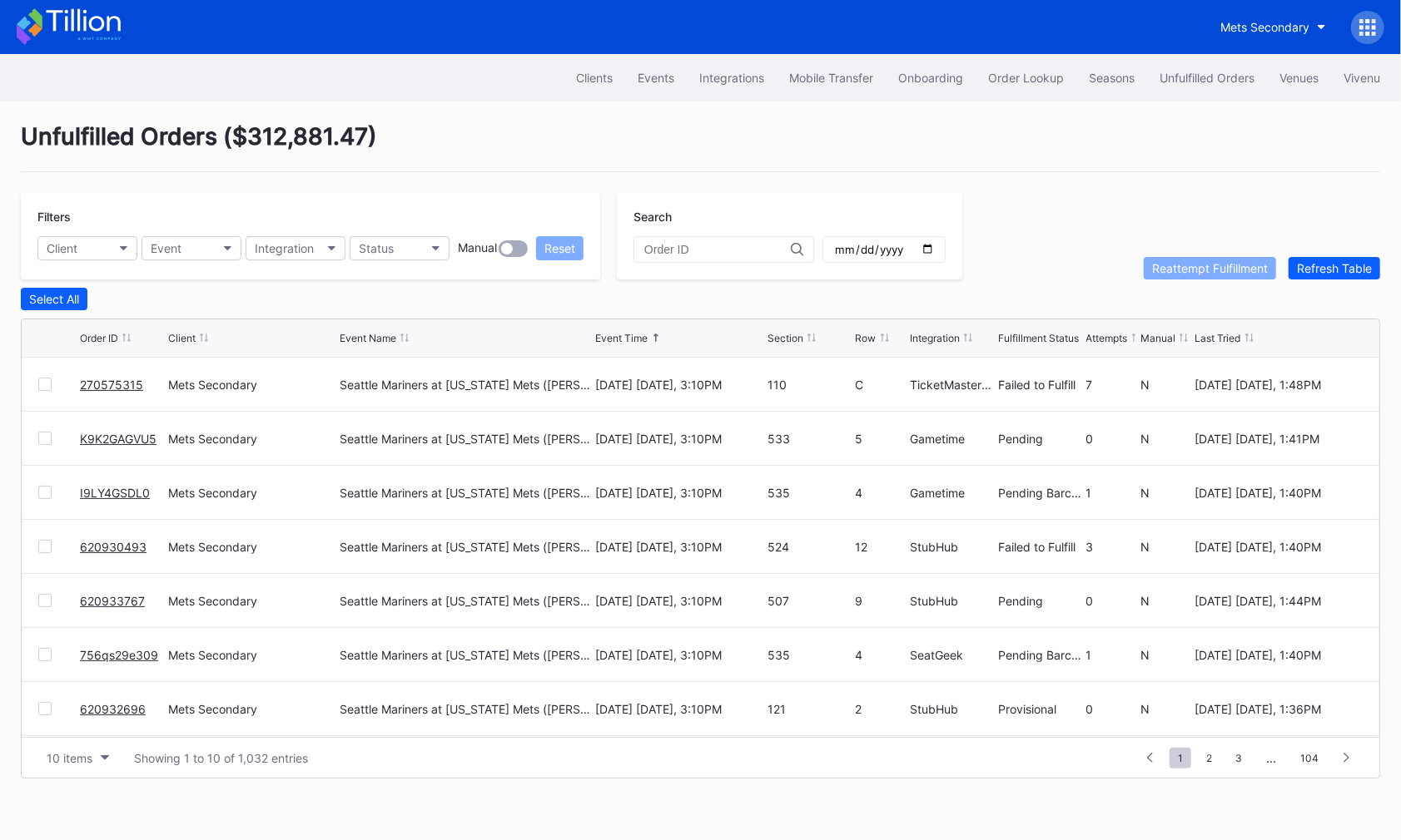
click at [128, 382] on link "270575315" at bounding box center [111, 384] width 63 height 14
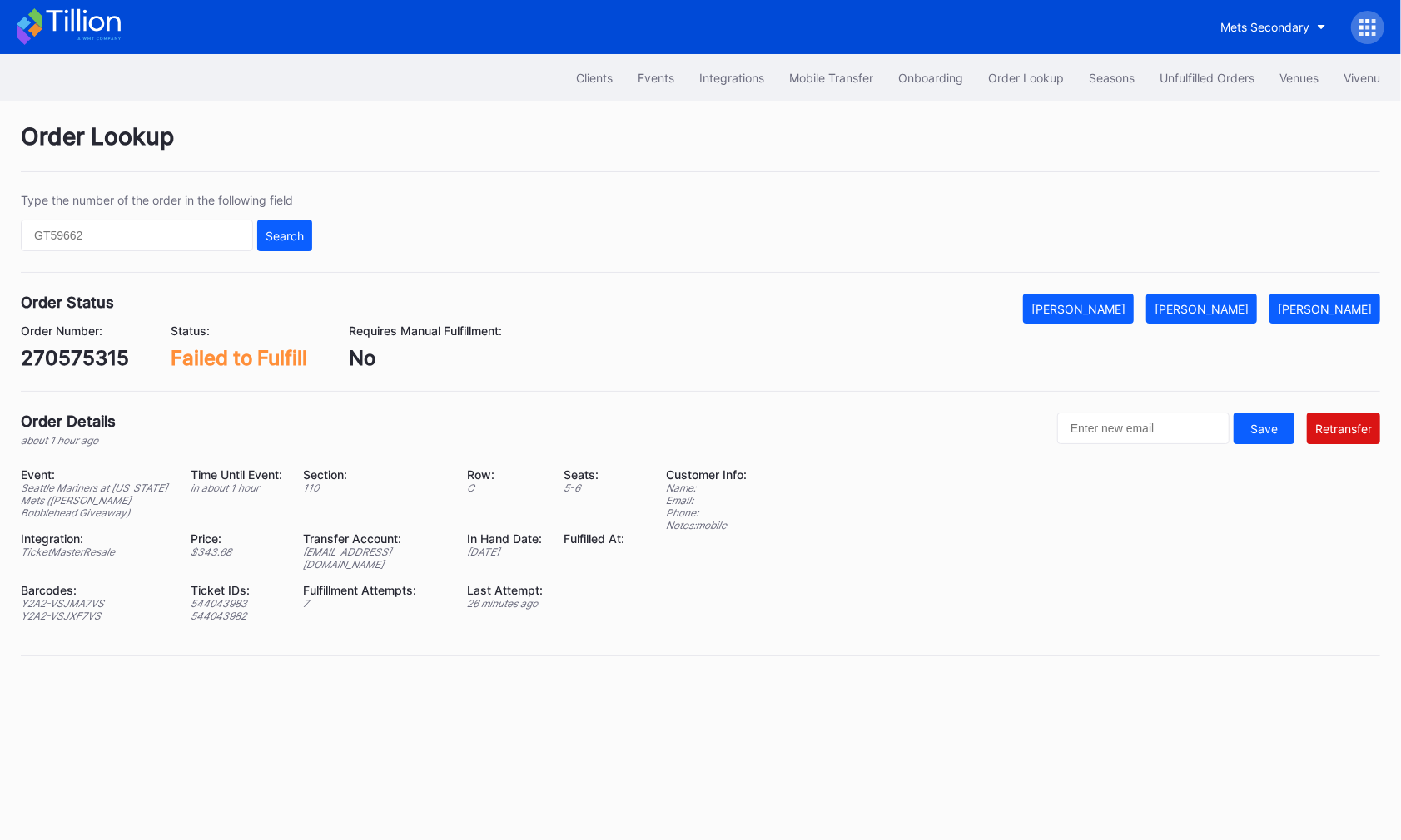
click at [84, 356] on div "270575315" at bounding box center [75, 358] width 108 height 24
copy div "270575315"
click at [1203, 84] on button "Unfulfilled Orders" at bounding box center [1207, 78] width 120 height 31
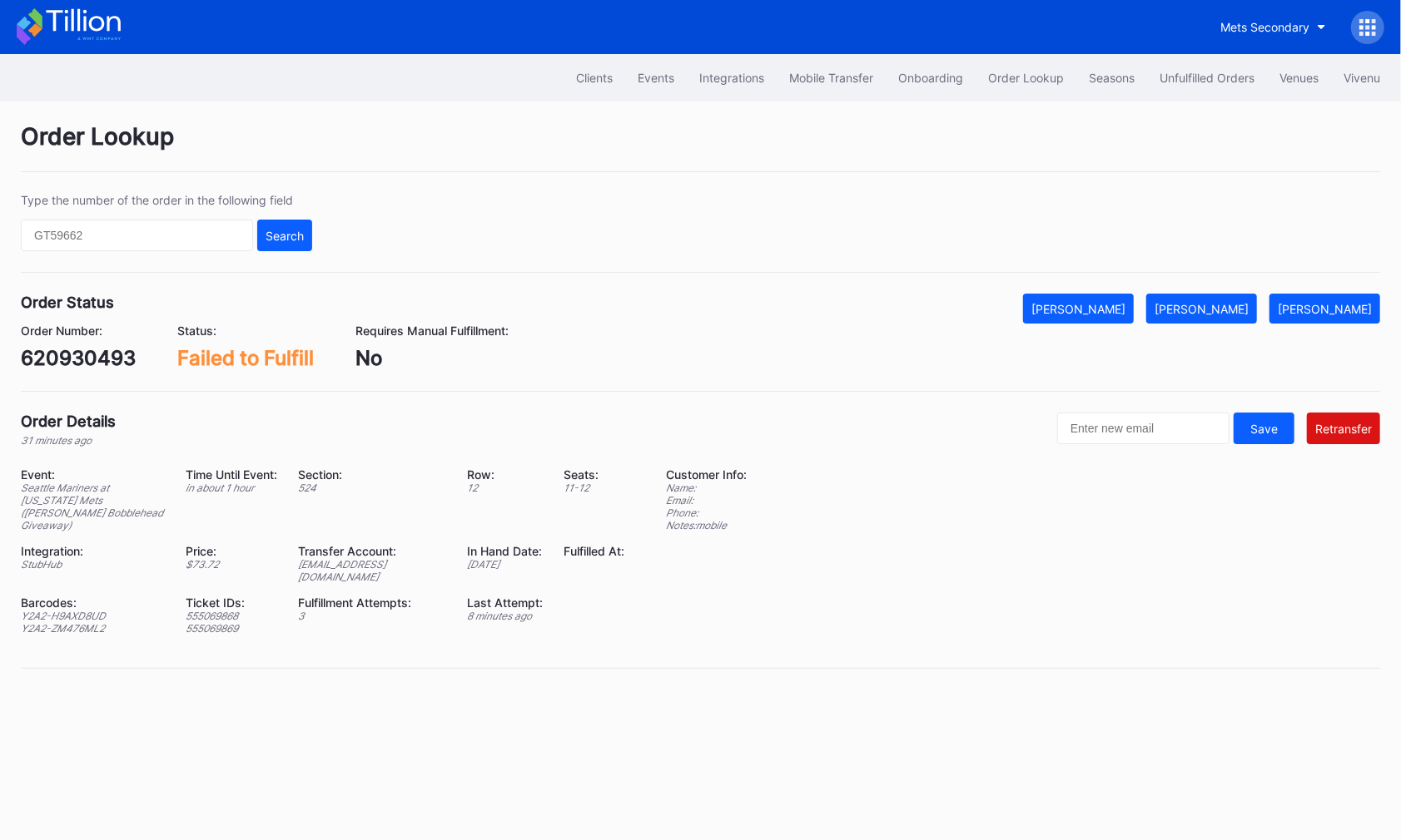
click at [425, 559] on div "ed-8158564@eventdynamic.com" at bounding box center [372, 571] width 148 height 25
copy div "ed-8158564@eventdynamic.com"
click at [93, 359] on div "620930493" at bounding box center [78, 358] width 115 height 24
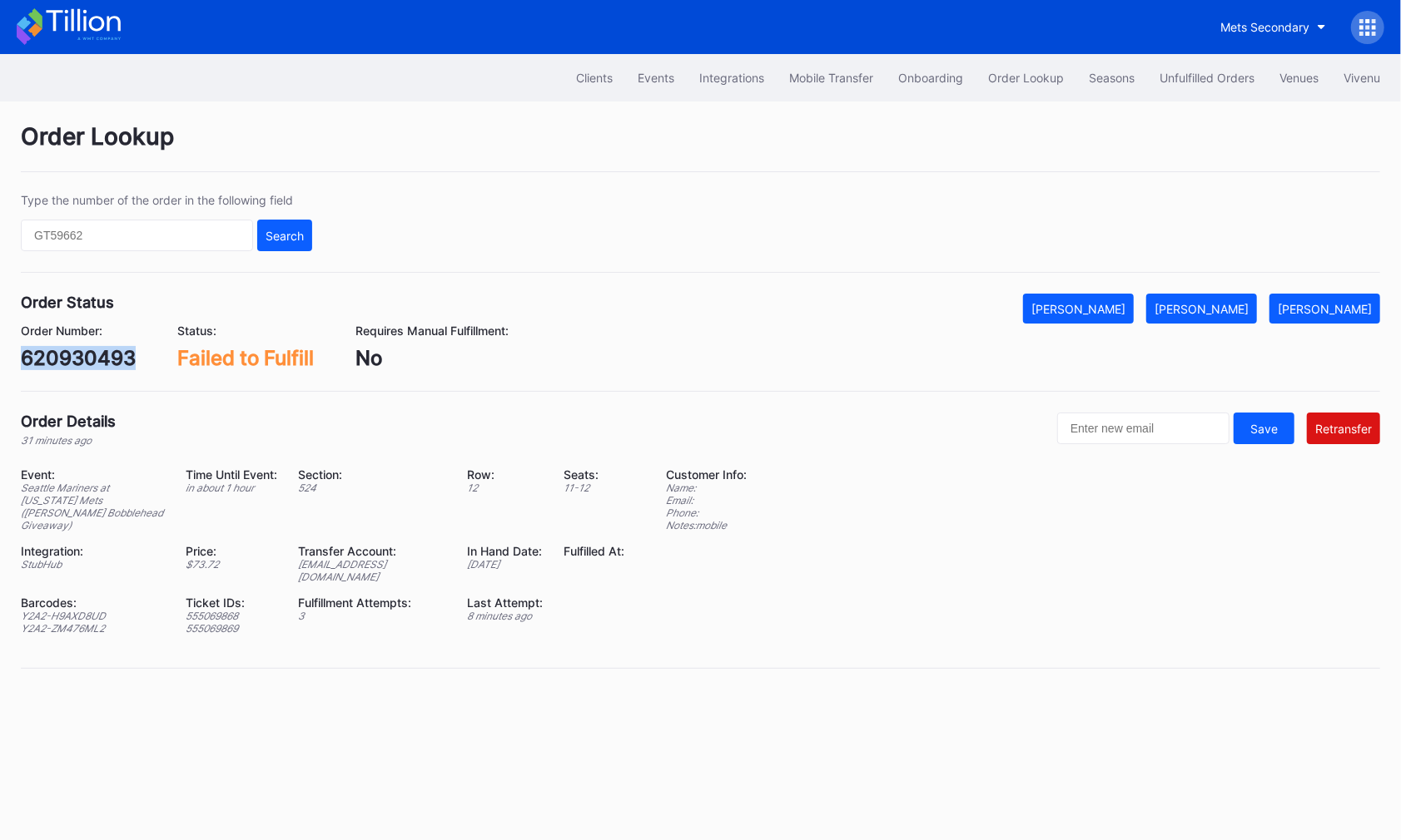
click at [93, 359] on div "620930493" at bounding box center [78, 358] width 115 height 24
copy div "620930493"
click at [1245, 312] on div "[PERSON_NAME]" at bounding box center [1201, 309] width 94 height 14
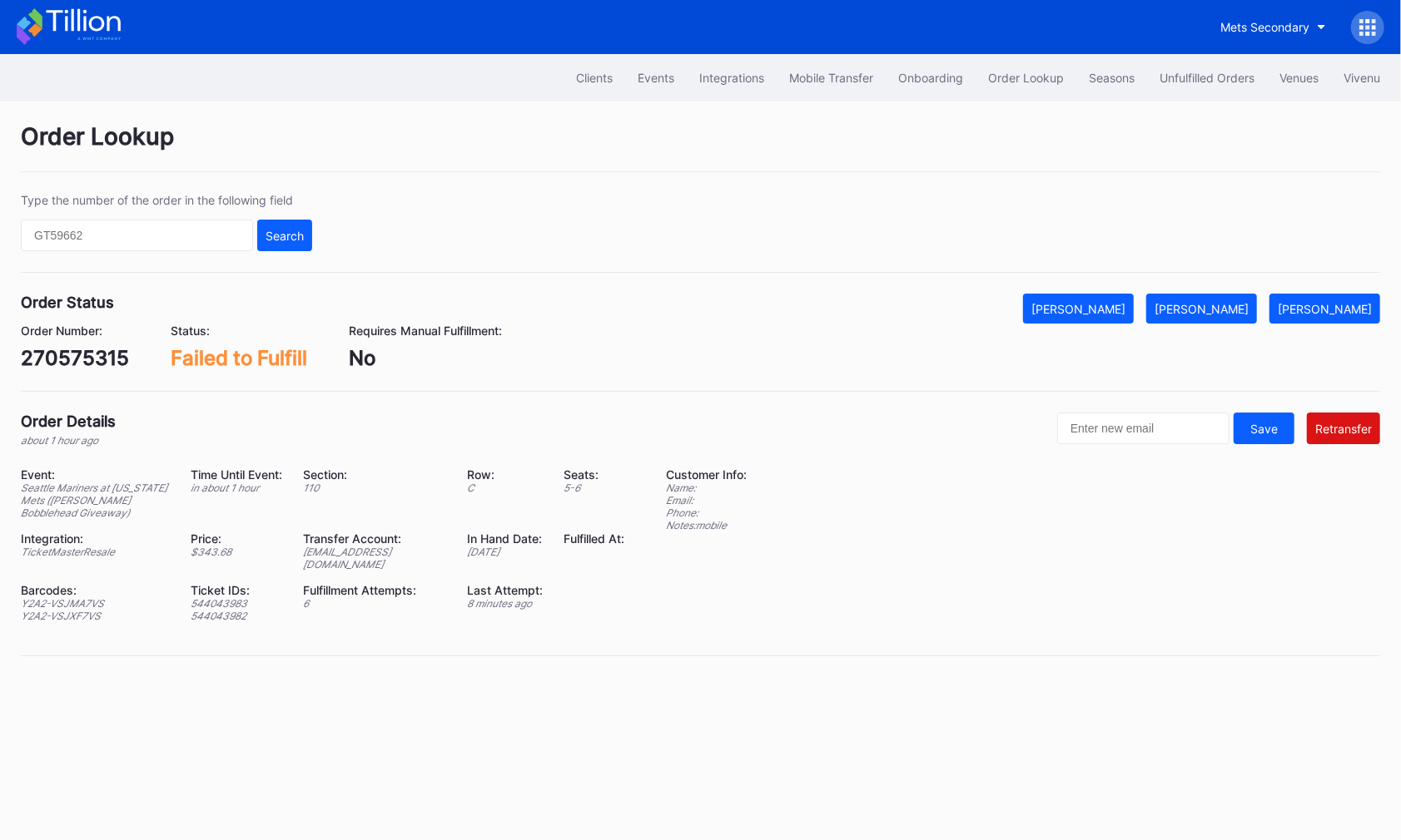
click at [88, 344] on div "Order Number: 270575315" at bounding box center [75, 346] width 108 height 47
copy div "270575315"
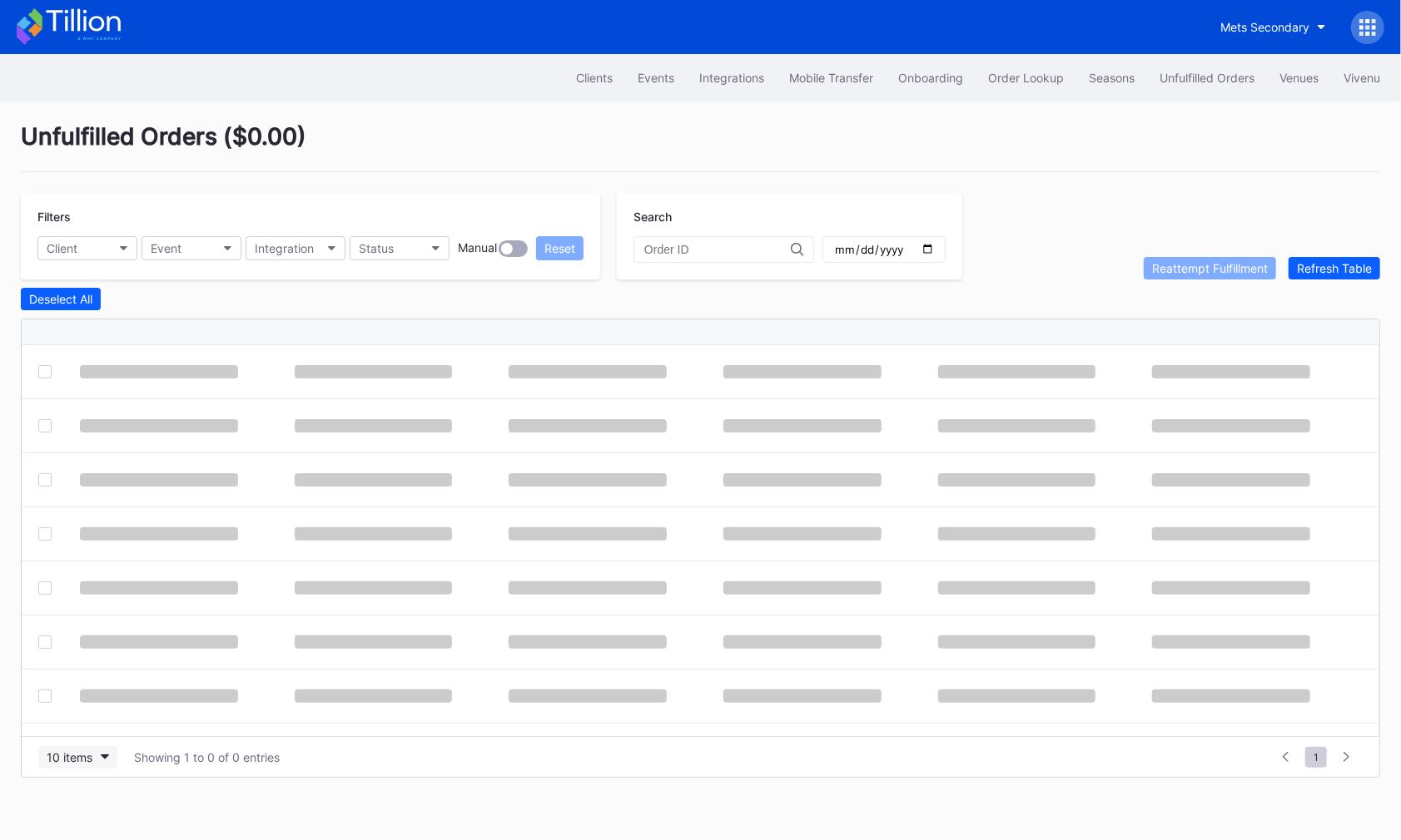
click at [83, 755] on div "10 items" at bounding box center [70, 757] width 46 height 14
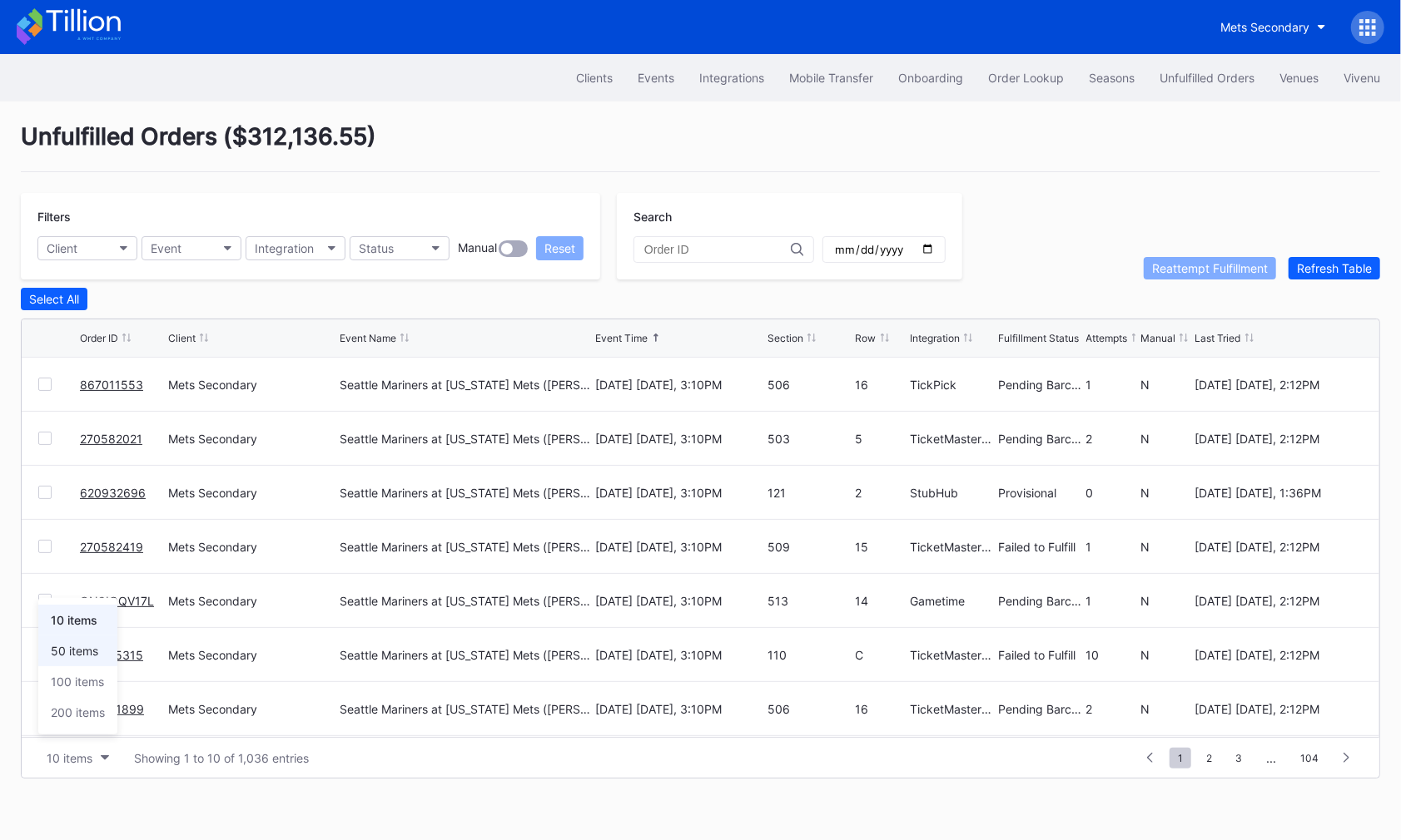
click at [83, 655] on div "50 items" at bounding box center [74, 650] width 48 height 14
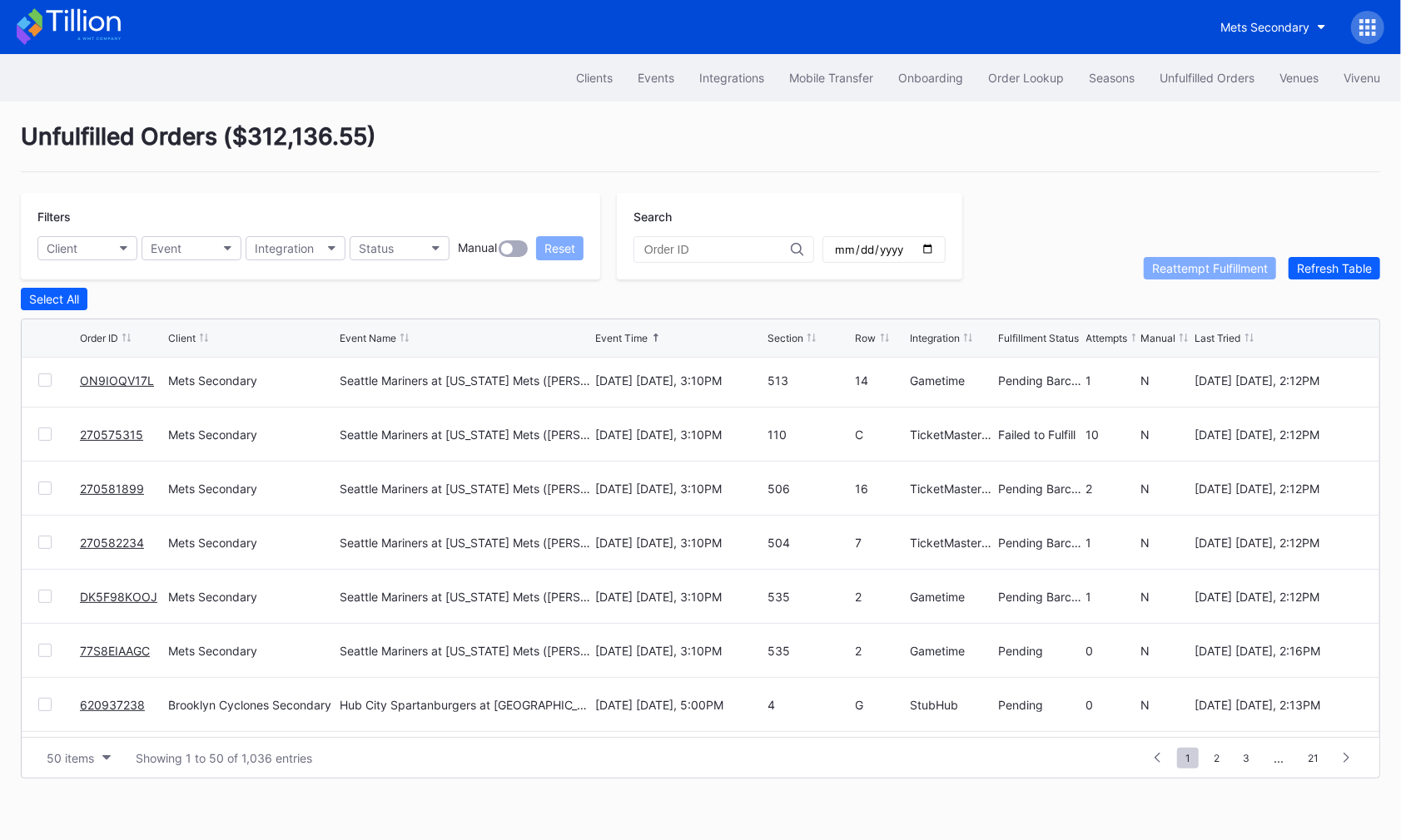
scroll to position [230, 0]
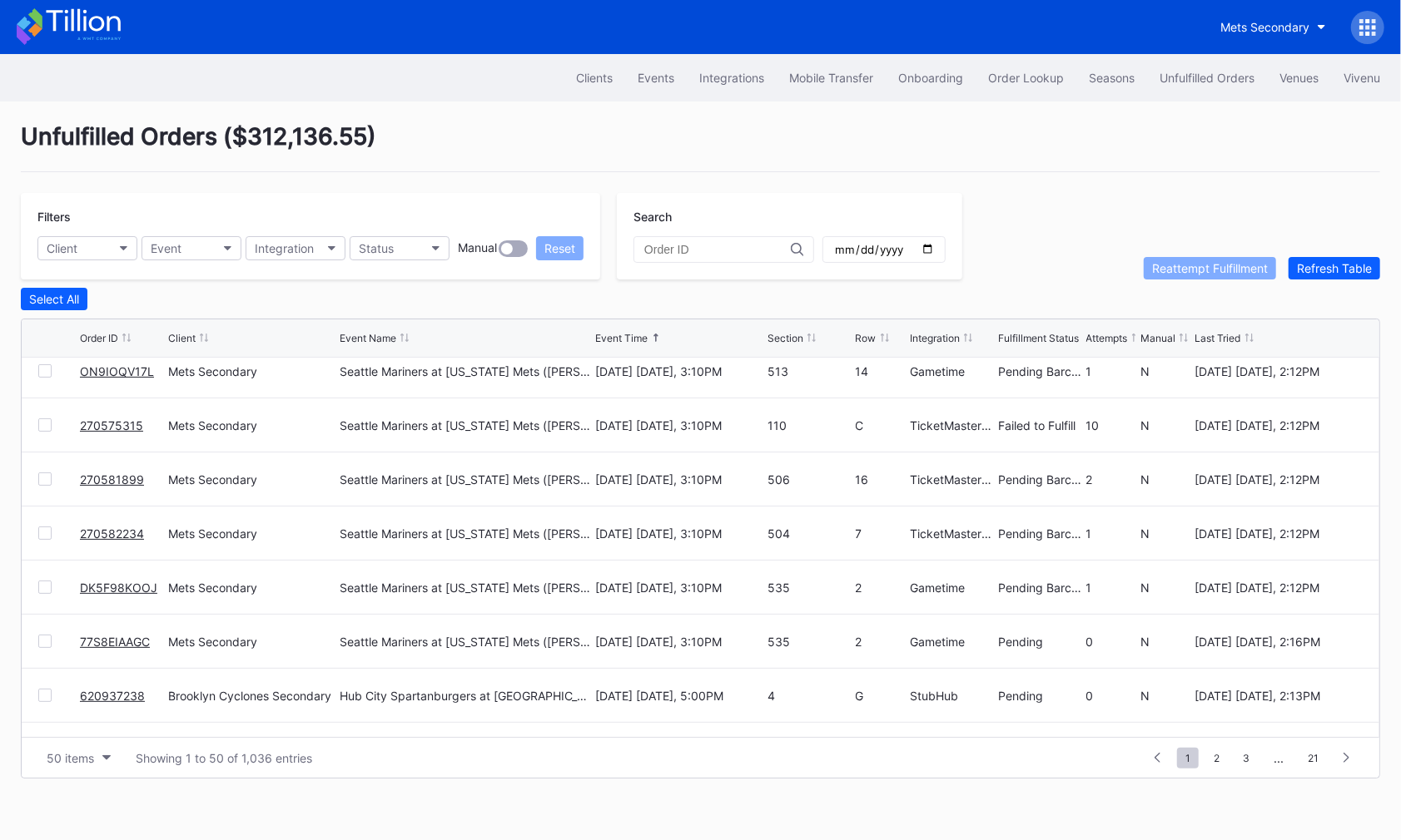
click at [103, 422] on link "270575315" at bounding box center [111, 425] width 63 height 14
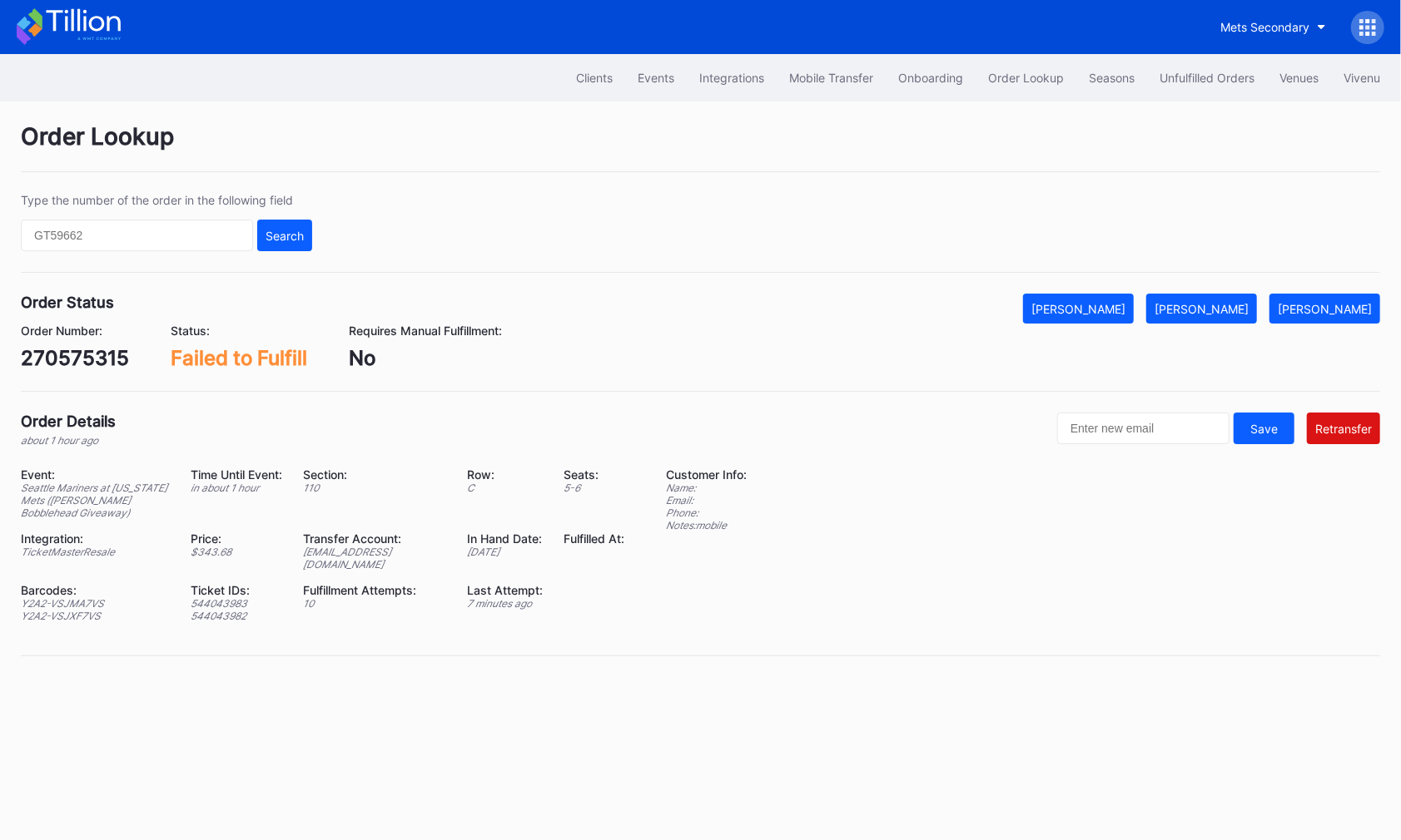
click at [67, 365] on div "270575315" at bounding box center [75, 358] width 108 height 24
copy div "270575315"
click at [1196, 89] on button "Unfulfilled Orders" at bounding box center [1207, 78] width 120 height 31
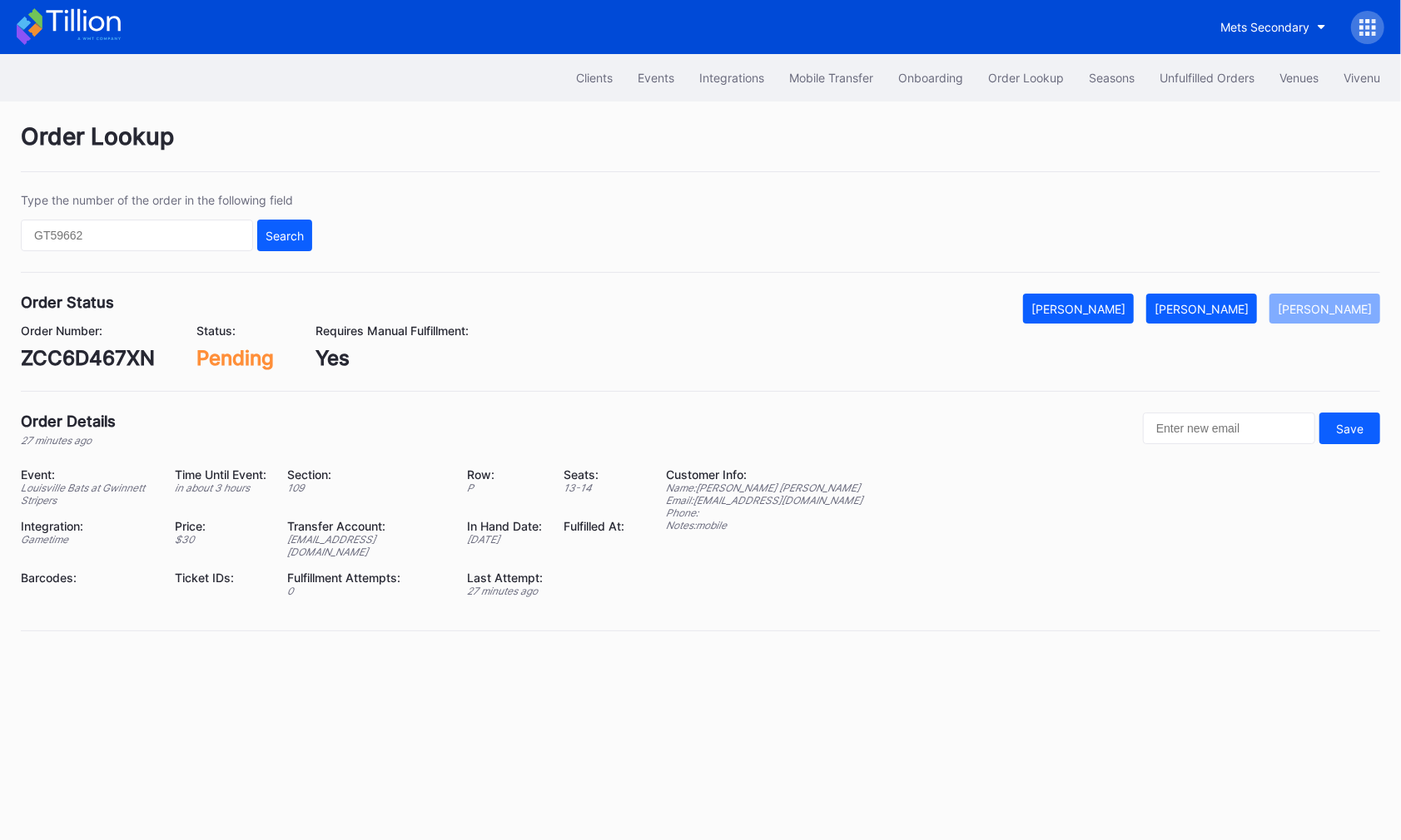
click at [85, 358] on div "ZCC6D467XN" at bounding box center [88, 358] width 134 height 24
copy div "ZCC6D467XN"
click at [1240, 311] on div "[PERSON_NAME]" at bounding box center [1201, 309] width 94 height 14
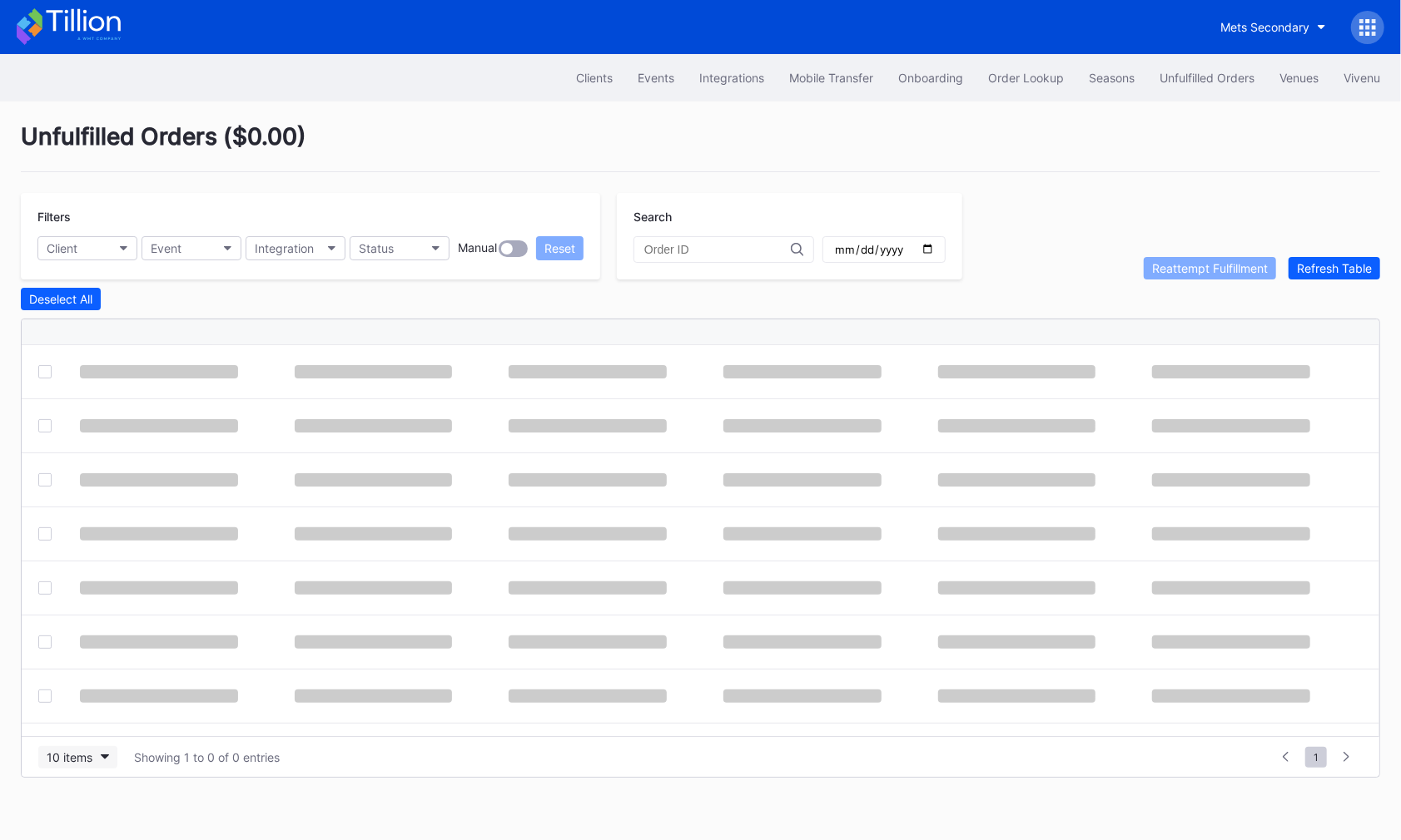
click at [86, 754] on div "10 items" at bounding box center [70, 757] width 46 height 14
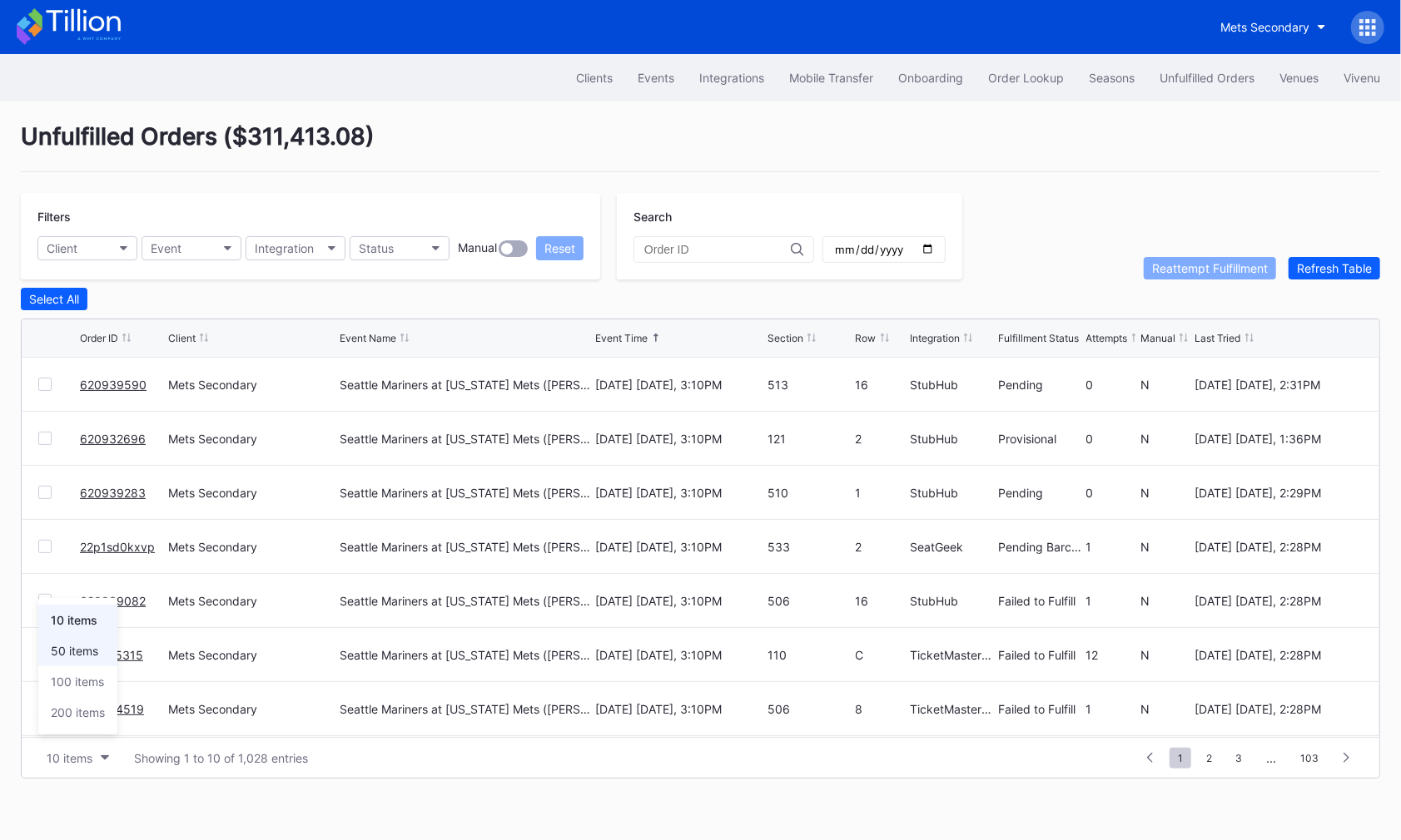
click at [81, 658] on div "50 items" at bounding box center [74, 650] width 48 height 14
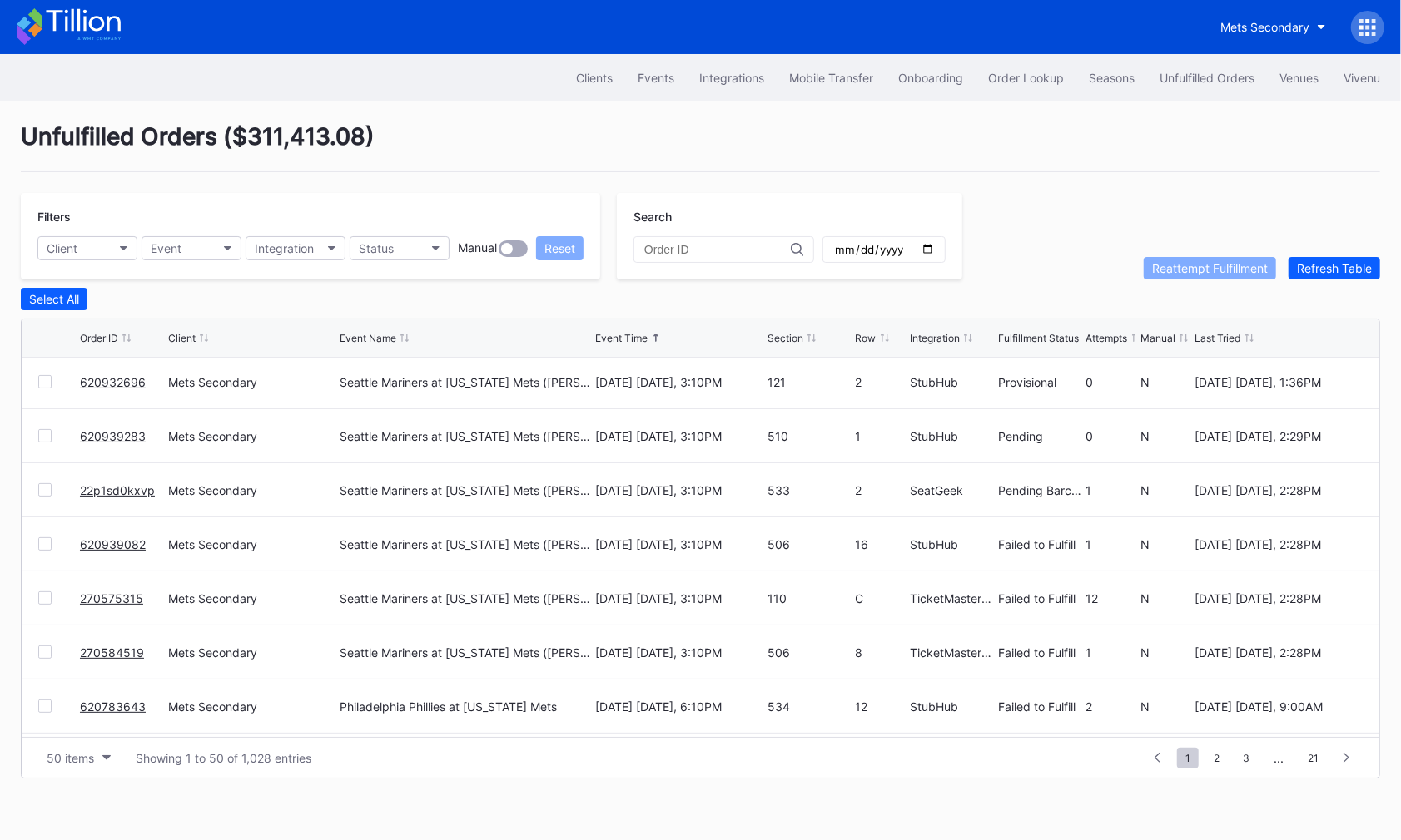
click at [95, 585] on div "270575315" at bounding box center [122, 598] width 84 height 53
click at [95, 592] on link "270575315" at bounding box center [111, 598] width 63 height 14
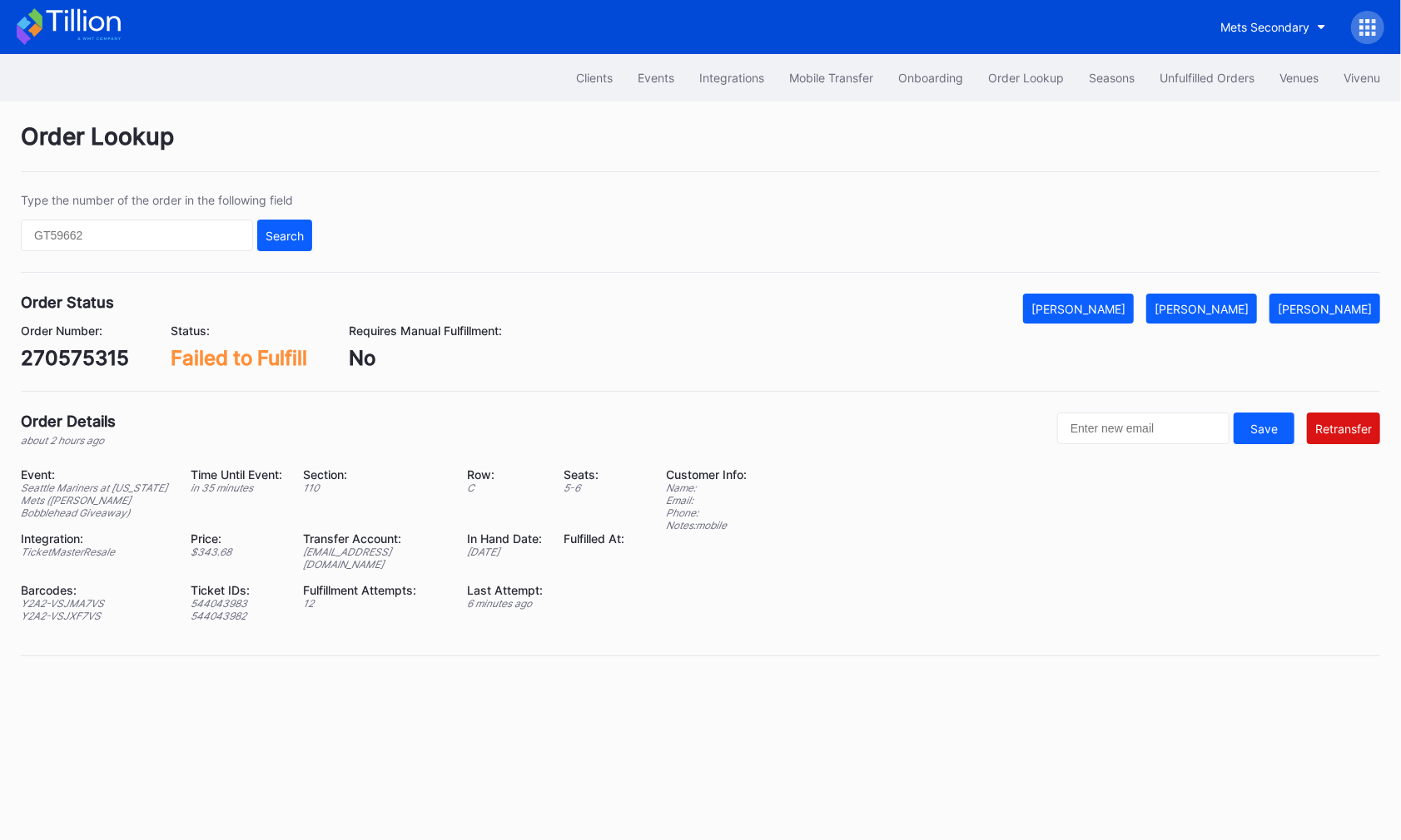
click at [93, 353] on div "270575315" at bounding box center [75, 358] width 108 height 24
copy div "270575315"
click at [213, 232] on input "text" at bounding box center [137, 235] width 232 height 32
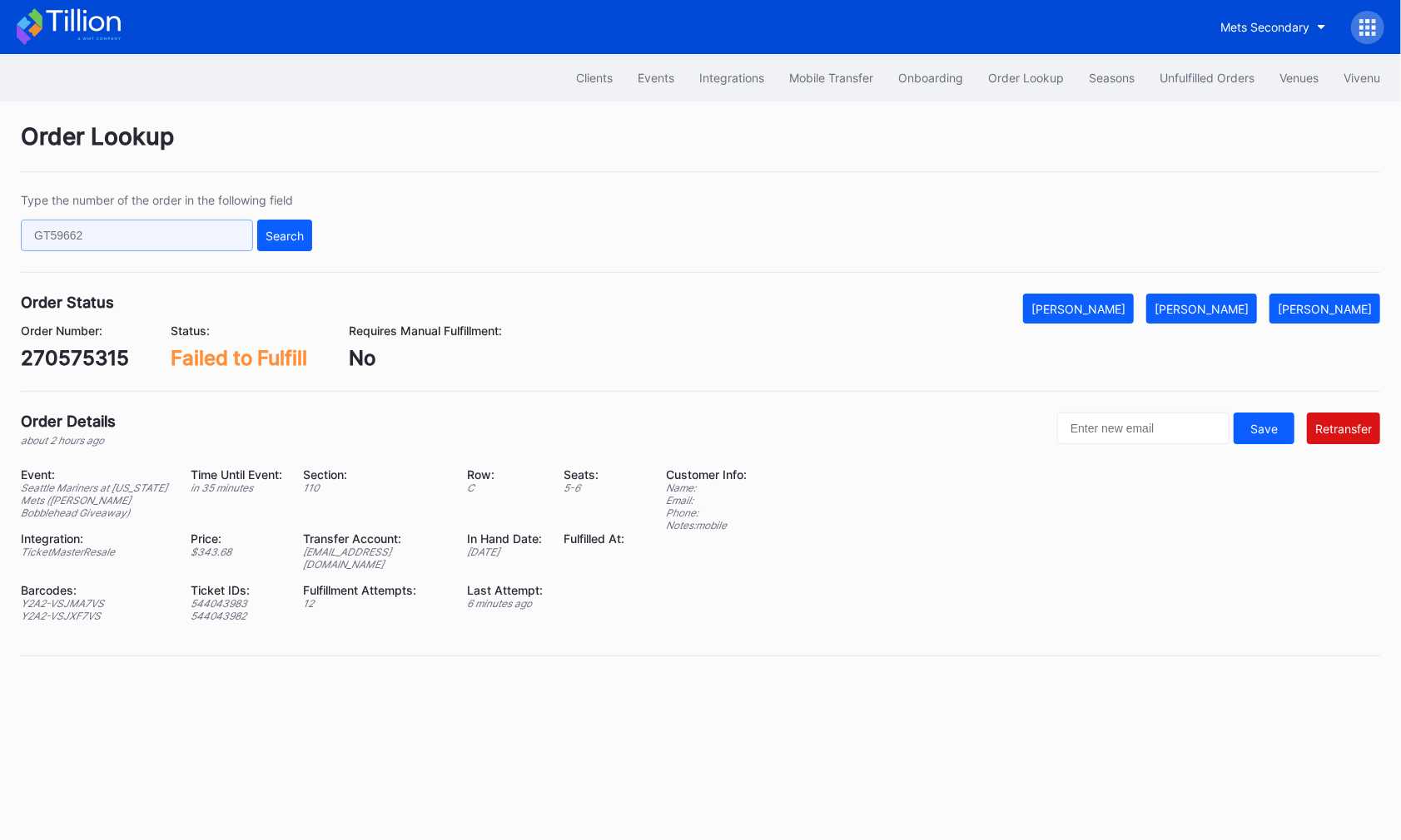
paste input "620932696"
click at [291, 232] on div "Search" at bounding box center [285, 235] width 38 height 14
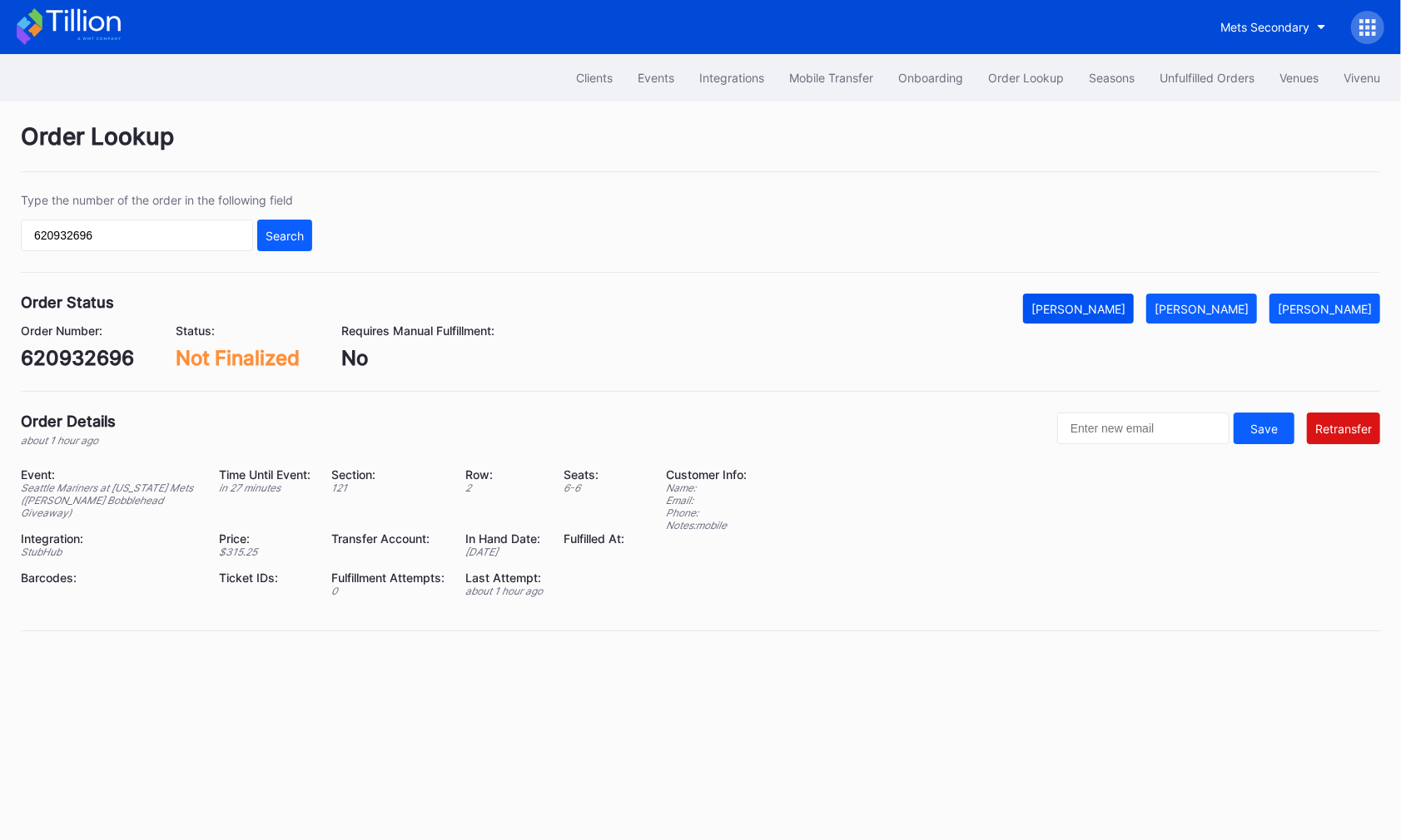
click at [1125, 308] on div "Mark Cancelled" at bounding box center [1078, 309] width 94 height 14
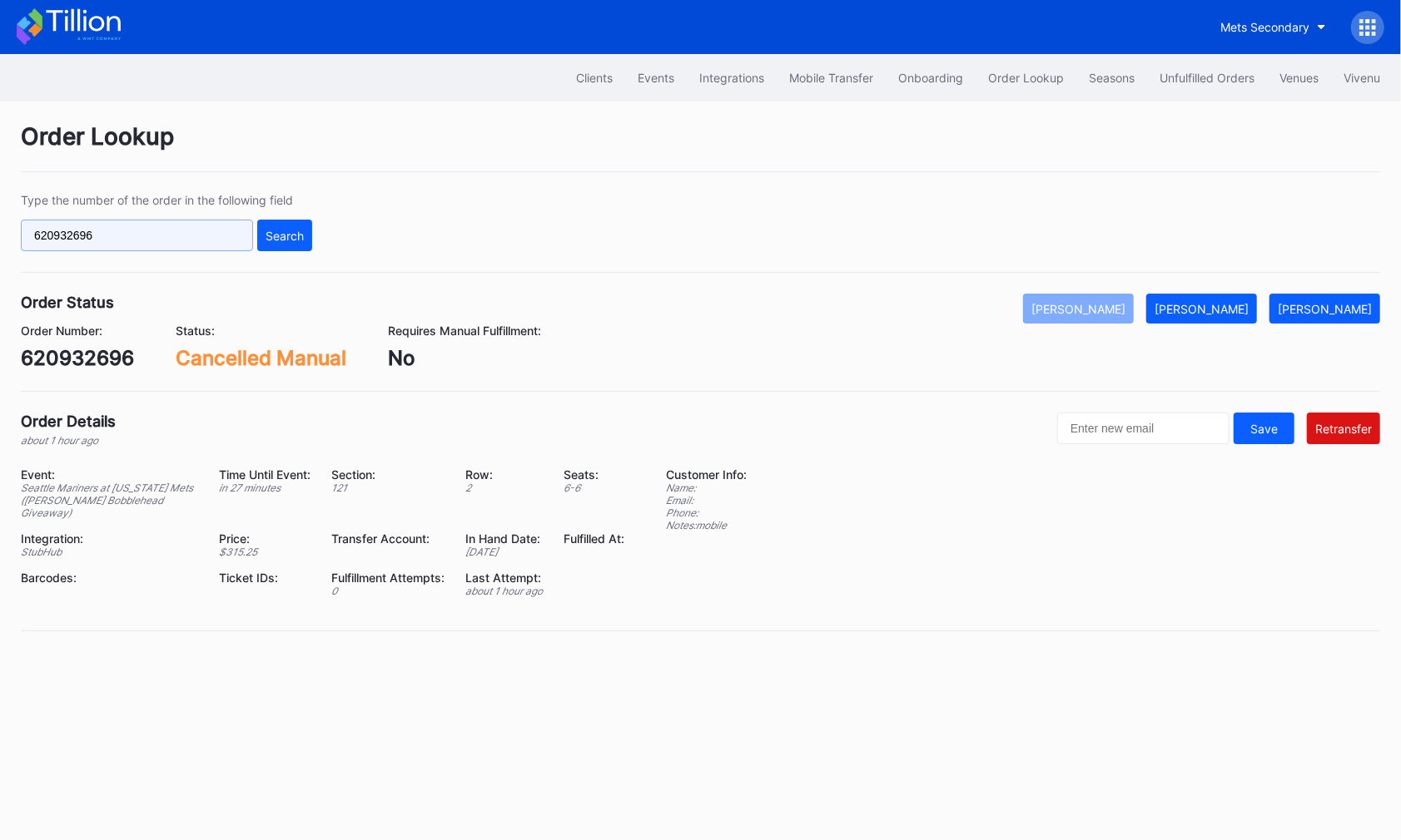
click at [229, 233] on input "620932696" at bounding box center [137, 235] width 232 height 32
paste input "743648"
type input "620743648"
click at [323, 233] on div "Type the number of the order in the following field 620743648 Search" at bounding box center [700, 233] width 1359 height 80
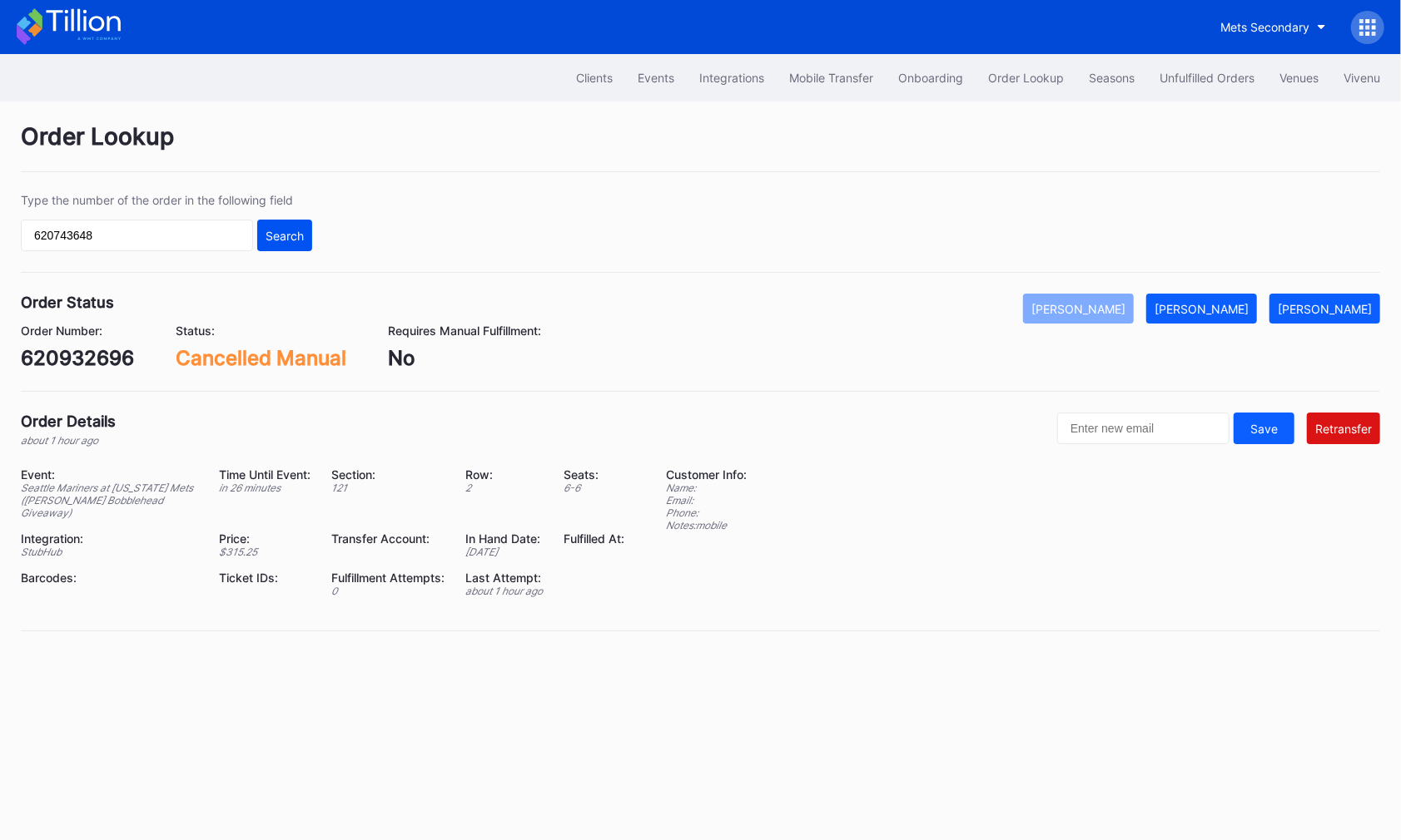
click at [286, 235] on div "Search" at bounding box center [285, 235] width 38 height 14
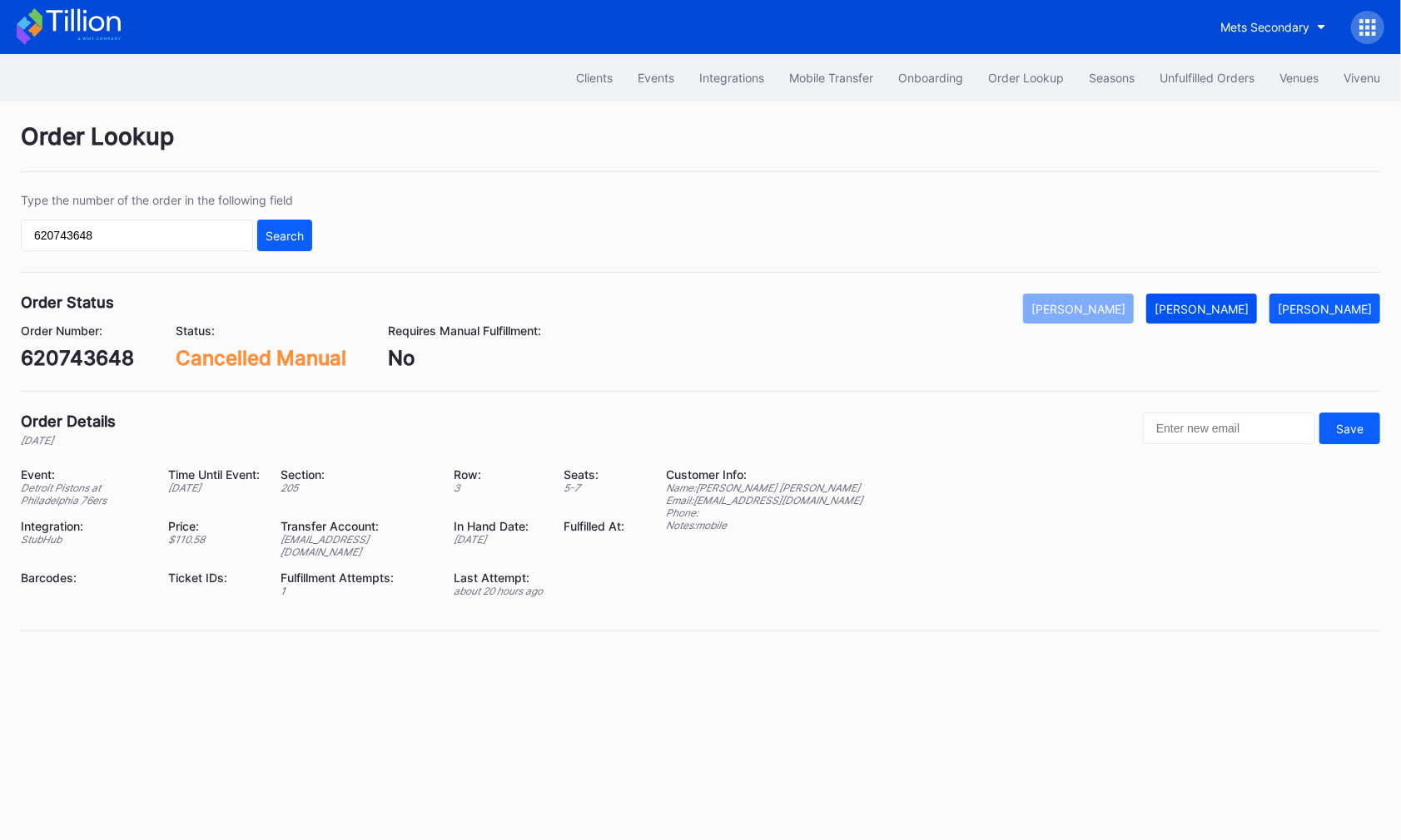
click at [1210, 312] on div "Mark Fulfilled" at bounding box center [1201, 309] width 94 height 14
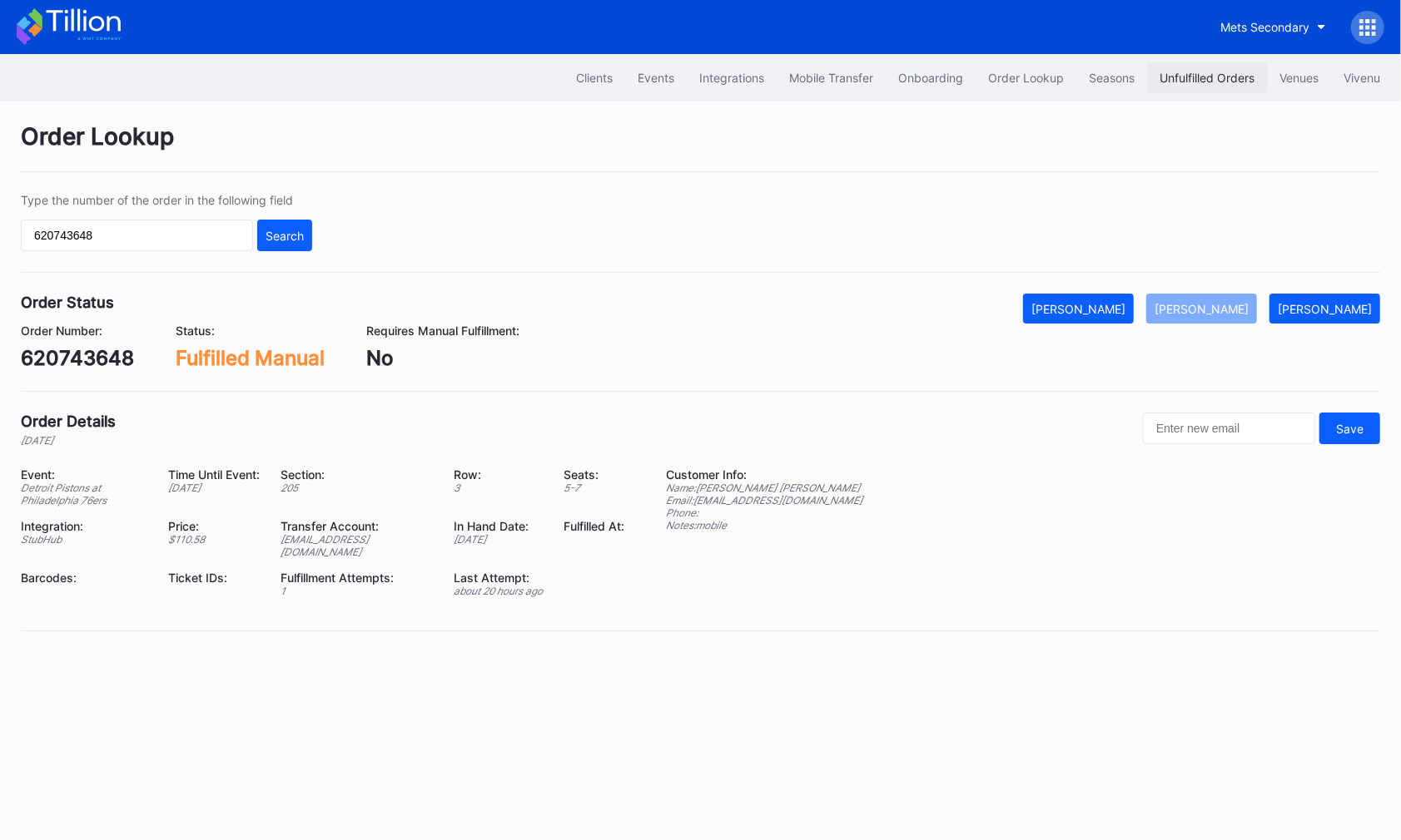
click at [1195, 90] on button "Unfulfilled Orders" at bounding box center [1207, 78] width 120 height 31
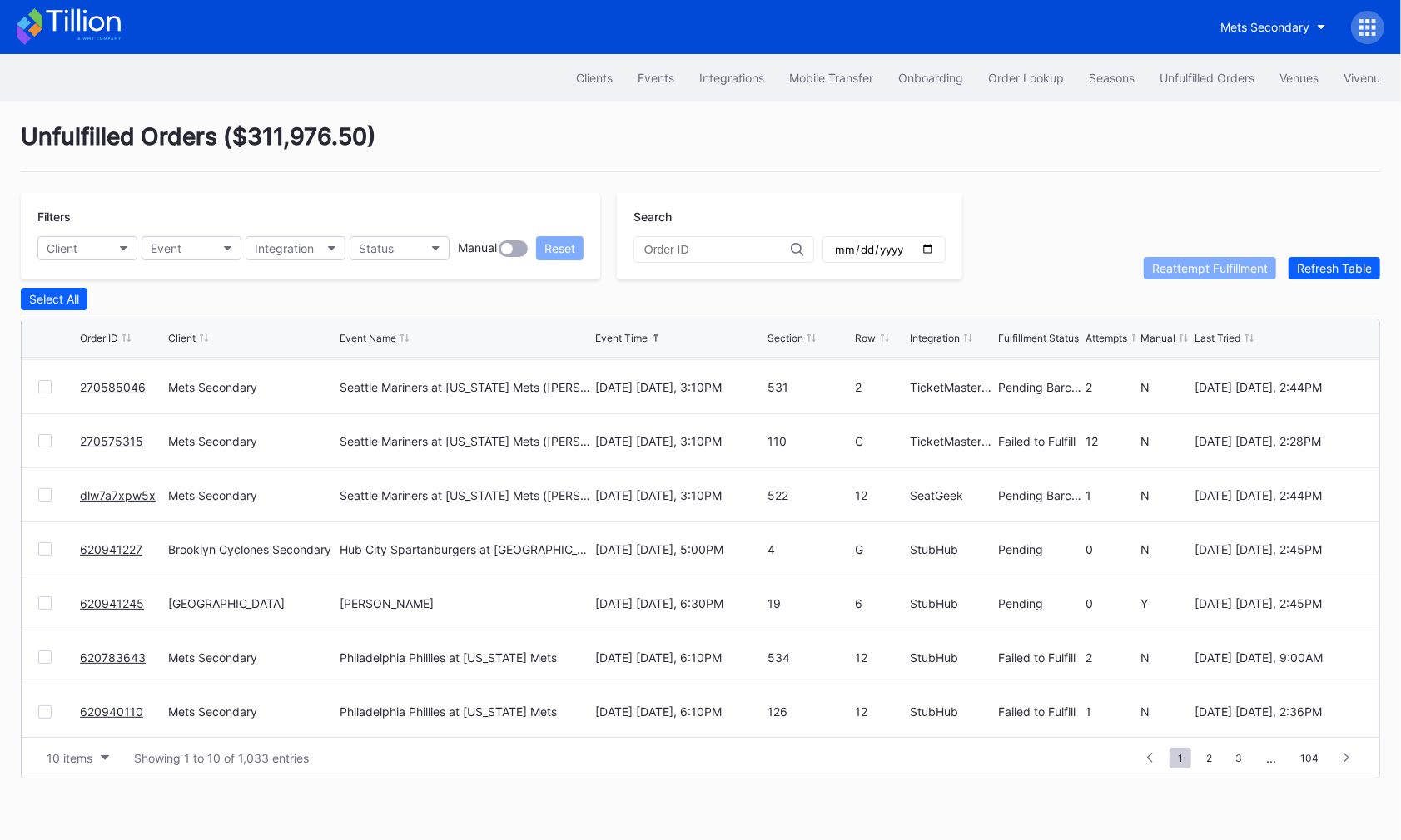
scroll to position [160, 0]
